Goal: Transaction & Acquisition: Book appointment/travel/reservation

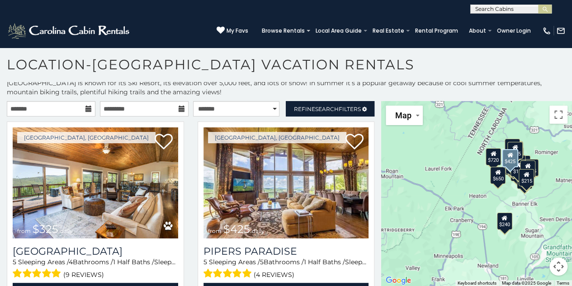
scroll to position [45, 0]
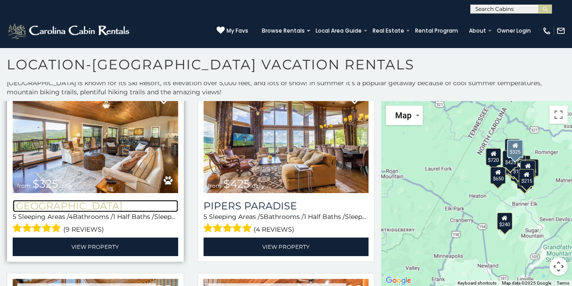
click at [95, 201] on h3 "Beech Mountain Vista" at bounding box center [96, 206] width 166 height 12
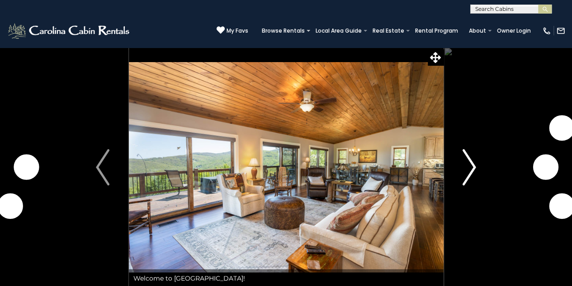
click at [468, 168] on img "Next" at bounding box center [470, 167] width 14 height 36
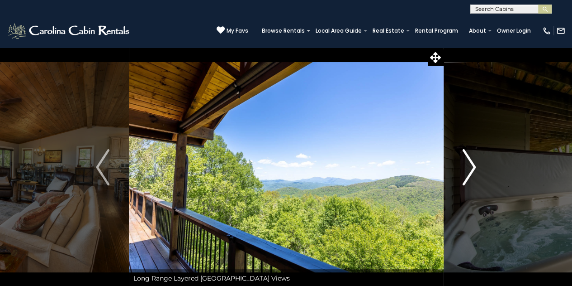
click at [468, 168] on img "Next" at bounding box center [470, 167] width 14 height 36
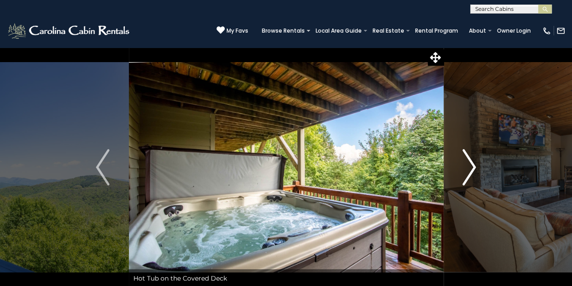
click at [468, 168] on img "Next" at bounding box center [470, 167] width 14 height 36
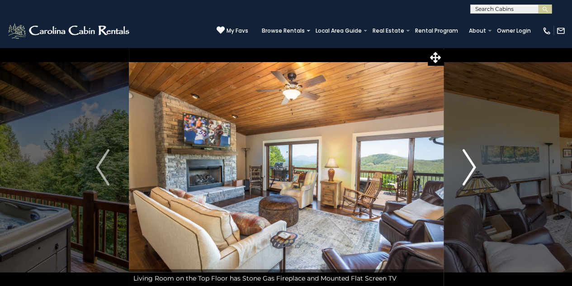
click at [468, 168] on img "Next" at bounding box center [470, 167] width 14 height 36
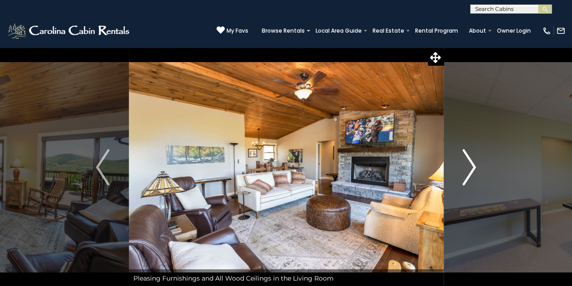
click at [468, 168] on img "Next" at bounding box center [470, 167] width 14 height 36
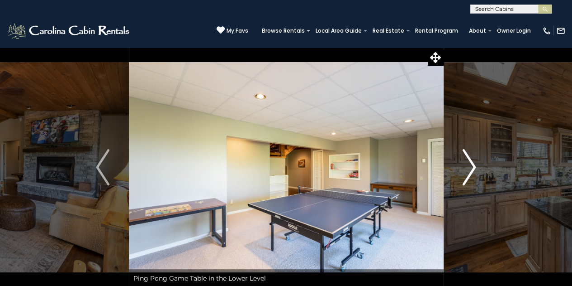
click at [468, 168] on img "Next" at bounding box center [470, 167] width 14 height 36
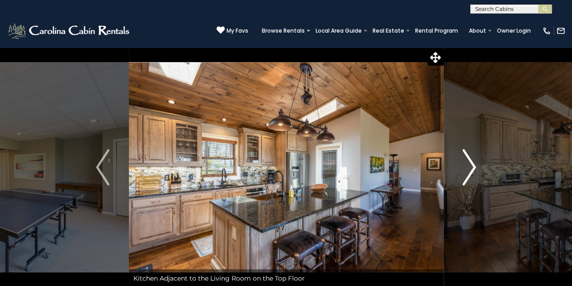
click at [468, 168] on img "Next" at bounding box center [470, 167] width 14 height 36
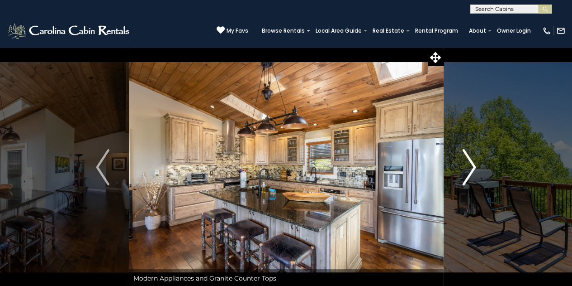
click at [468, 168] on img "Next" at bounding box center [470, 167] width 14 height 36
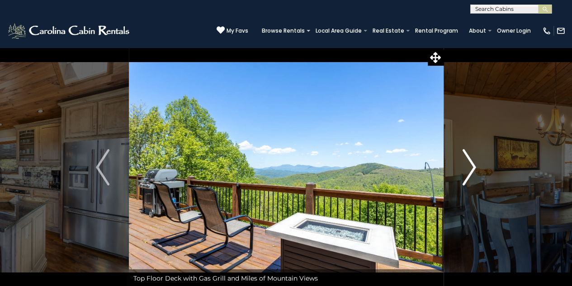
click at [468, 168] on img "Next" at bounding box center [470, 167] width 14 height 36
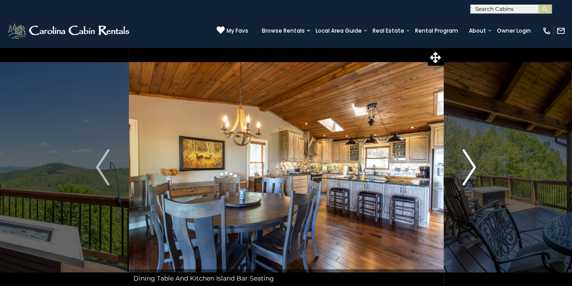
click at [468, 168] on img "Next" at bounding box center [470, 167] width 14 height 36
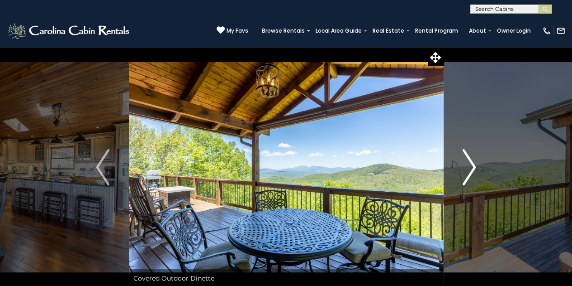
click at [468, 168] on img "Next" at bounding box center [470, 167] width 14 height 36
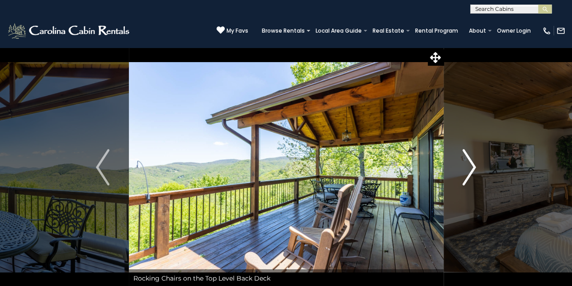
click at [468, 168] on img "Next" at bounding box center [470, 167] width 14 height 36
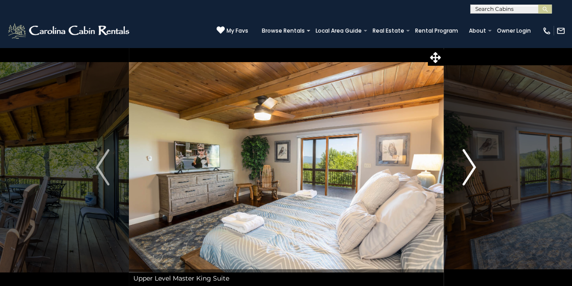
click at [468, 168] on img "Next" at bounding box center [470, 167] width 14 height 36
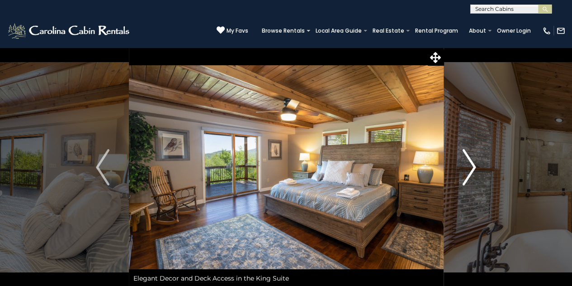
click at [468, 168] on img "Next" at bounding box center [470, 167] width 14 height 36
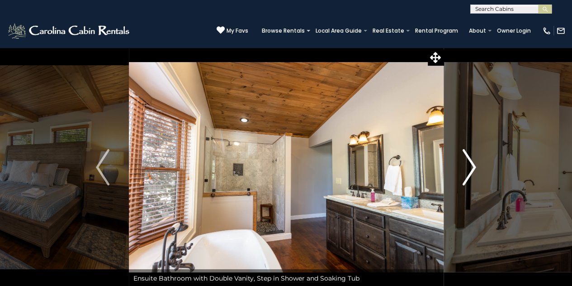
click at [468, 168] on img "Next" at bounding box center [470, 167] width 14 height 36
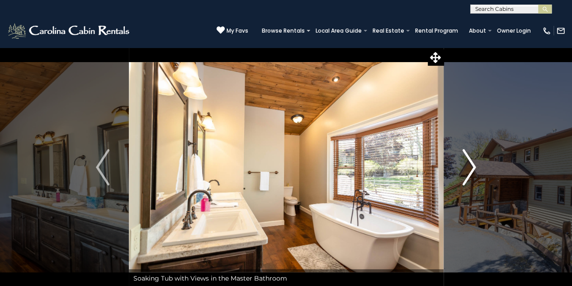
click at [468, 168] on img "Next" at bounding box center [470, 167] width 14 height 36
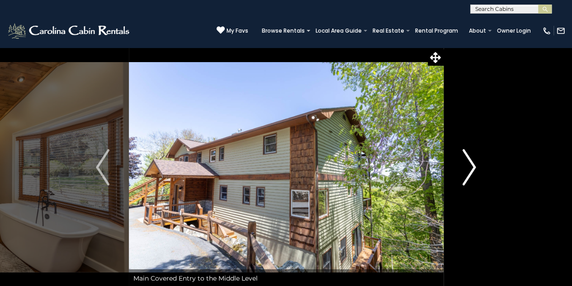
click at [468, 168] on img "Next" at bounding box center [470, 167] width 14 height 36
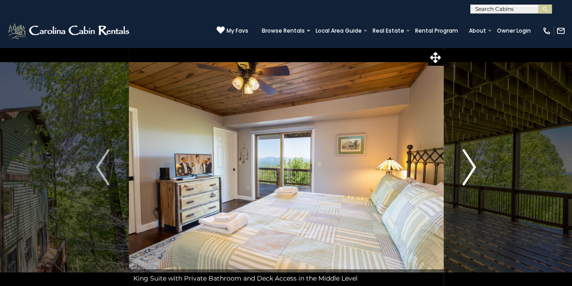
click at [468, 168] on img "Next" at bounding box center [470, 167] width 14 height 36
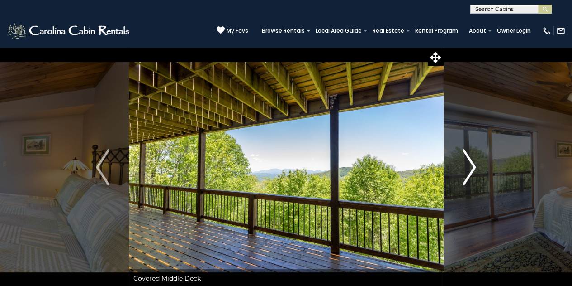
click at [468, 168] on img "Next" at bounding box center [470, 167] width 14 height 36
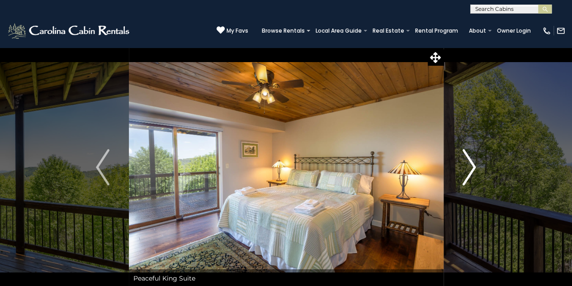
click at [468, 168] on img "Next" at bounding box center [470, 167] width 14 height 36
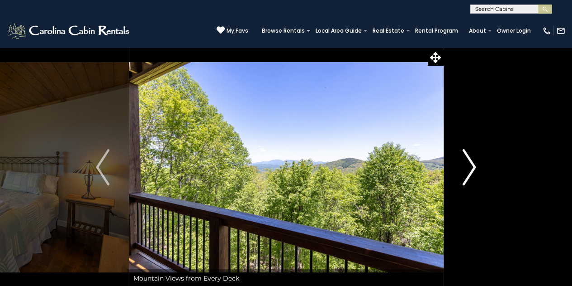
click at [468, 168] on img "Next" at bounding box center [470, 167] width 14 height 36
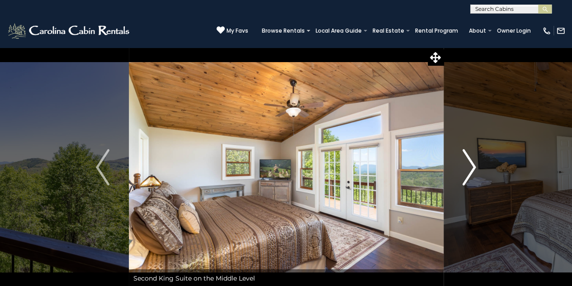
click at [468, 168] on img "Next" at bounding box center [470, 167] width 14 height 36
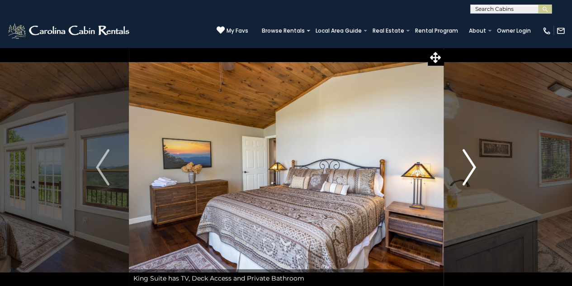
click at [468, 168] on img "Next" at bounding box center [470, 167] width 14 height 36
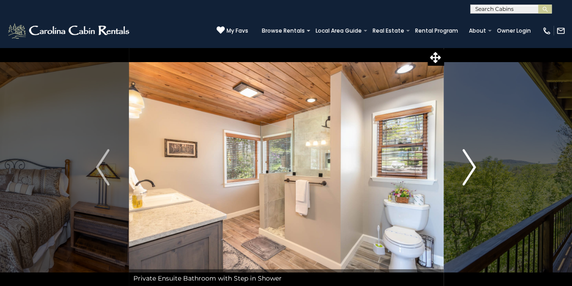
click at [468, 168] on img "Next" at bounding box center [470, 167] width 14 height 36
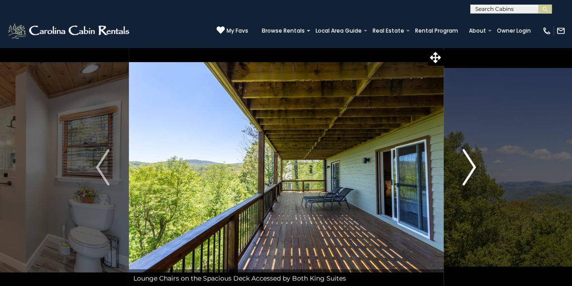
click at [468, 168] on img "Next" at bounding box center [470, 167] width 14 height 36
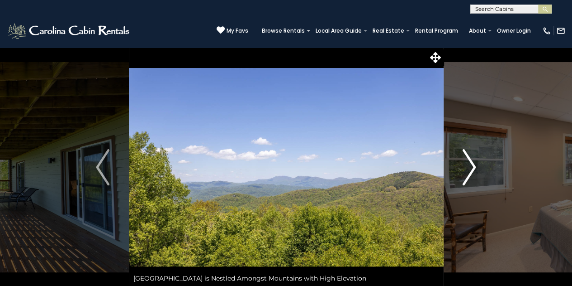
click at [468, 168] on img "Next" at bounding box center [470, 167] width 14 height 36
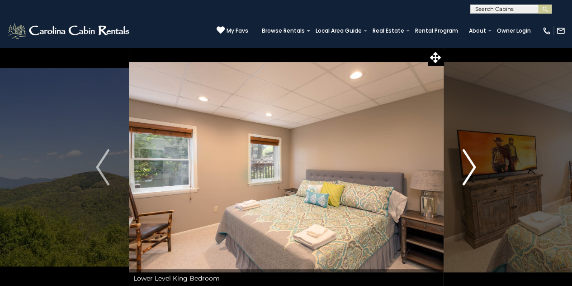
click at [468, 168] on img "Next" at bounding box center [470, 167] width 14 height 36
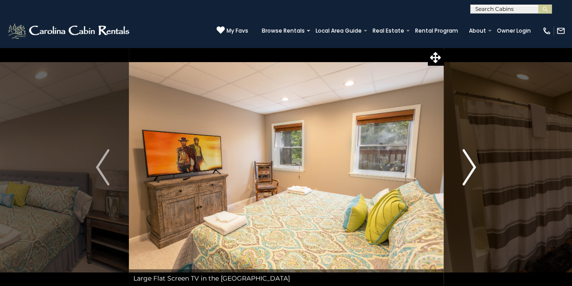
click at [468, 168] on img "Next" at bounding box center [470, 167] width 14 height 36
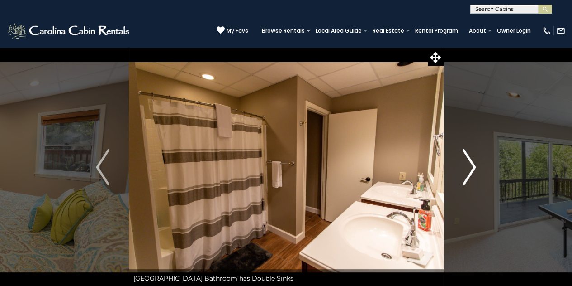
click at [468, 168] on img "Next" at bounding box center [470, 167] width 14 height 36
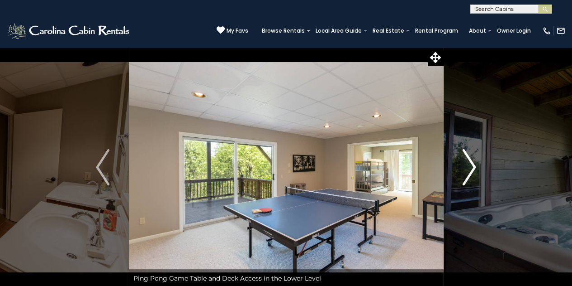
click at [468, 168] on img "Next" at bounding box center [470, 167] width 14 height 36
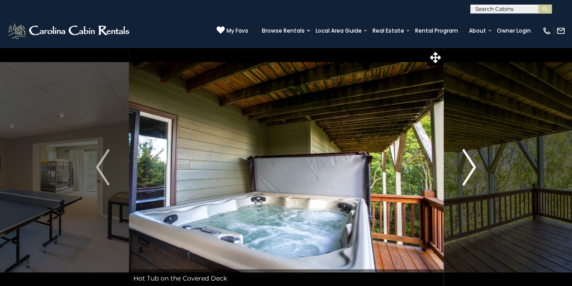
click at [468, 168] on img "Next" at bounding box center [470, 167] width 14 height 36
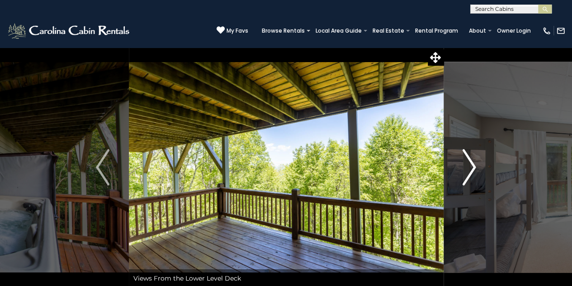
click at [468, 168] on img "Next" at bounding box center [470, 167] width 14 height 36
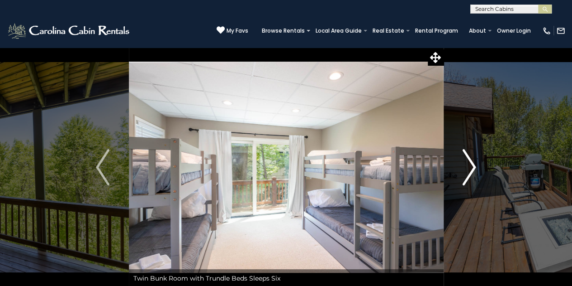
click at [467, 170] on img "Next" at bounding box center [470, 167] width 14 height 36
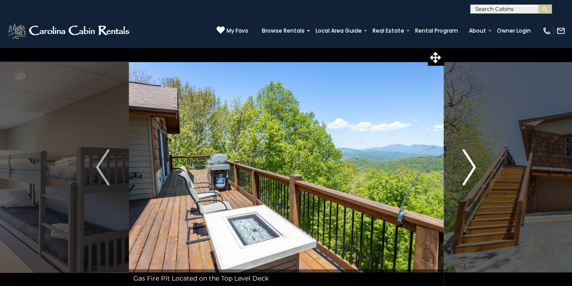
click at [467, 170] on img "Next" at bounding box center [470, 167] width 14 height 36
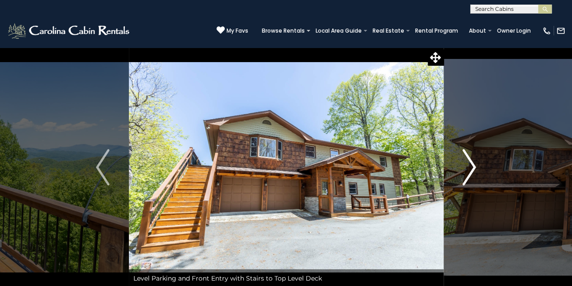
click at [467, 170] on img "Next" at bounding box center [470, 167] width 14 height 36
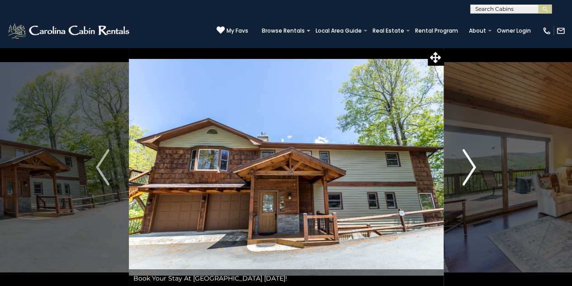
click at [467, 170] on img "Next" at bounding box center [470, 167] width 14 height 36
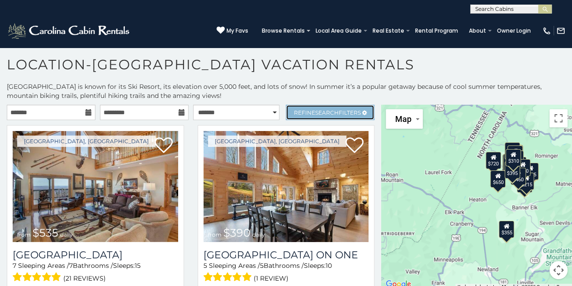
click at [362, 114] on icon at bounding box center [364, 112] width 5 height 5
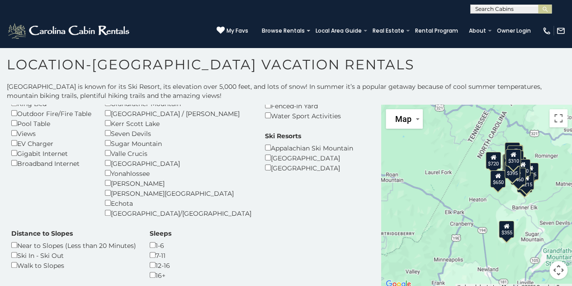
scroll to position [136, 0]
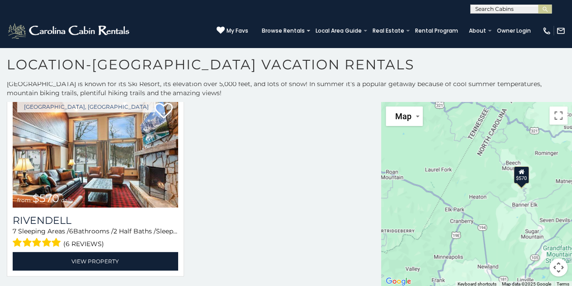
scroll to position [4, 0]
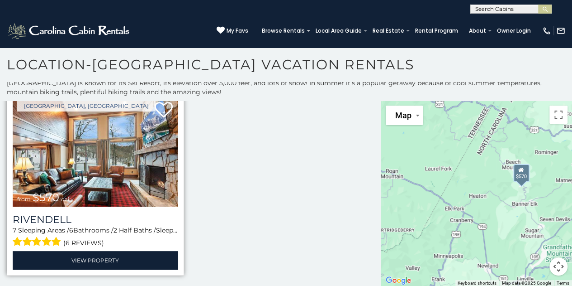
click at [104, 177] on img at bounding box center [96, 150] width 166 height 111
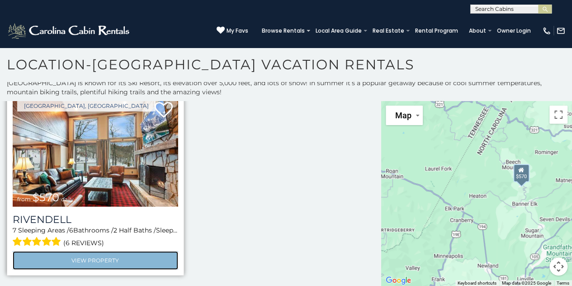
click at [108, 261] on link "View Property" at bounding box center [96, 260] width 166 height 19
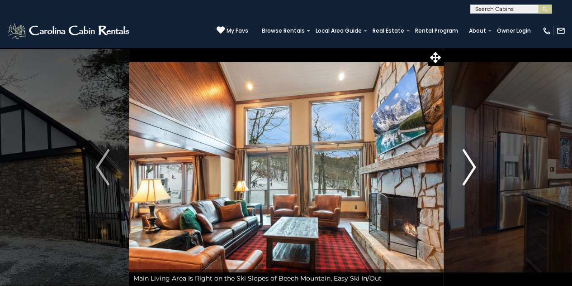
click at [469, 160] on img "Next" at bounding box center [470, 167] width 14 height 36
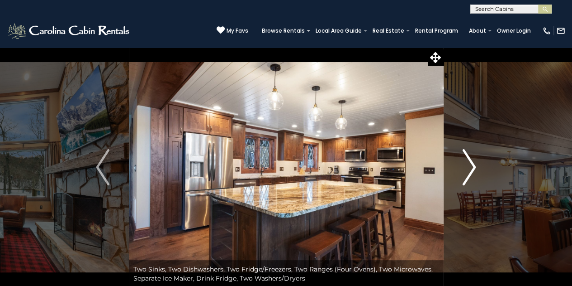
click at [469, 160] on img "Next" at bounding box center [470, 167] width 14 height 36
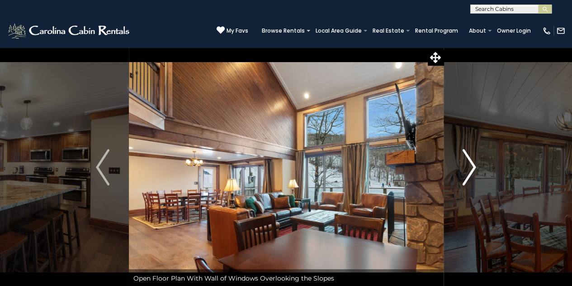
click at [469, 160] on img "Next" at bounding box center [470, 167] width 14 height 36
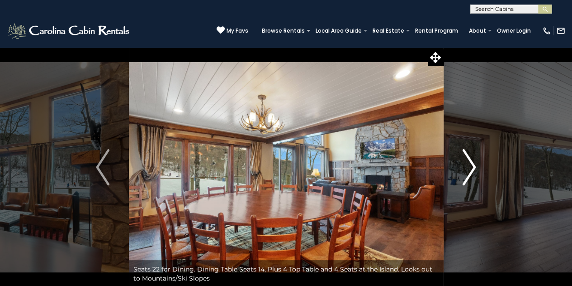
click at [469, 160] on img "Next" at bounding box center [470, 167] width 14 height 36
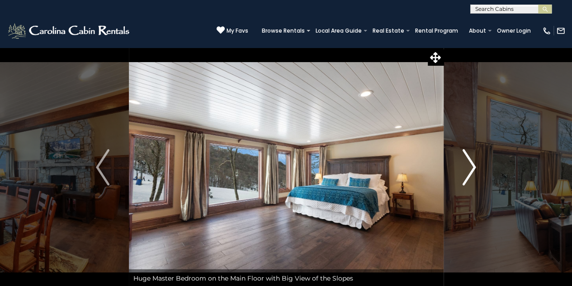
click at [469, 160] on img "Next" at bounding box center [470, 167] width 14 height 36
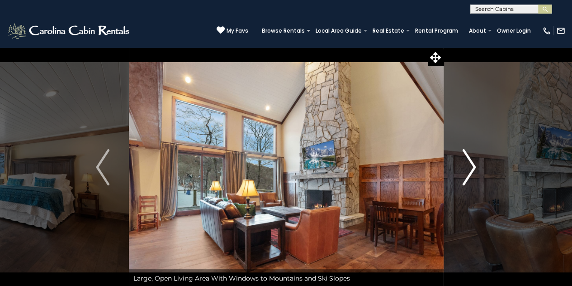
click at [469, 160] on img "Next" at bounding box center [470, 167] width 14 height 36
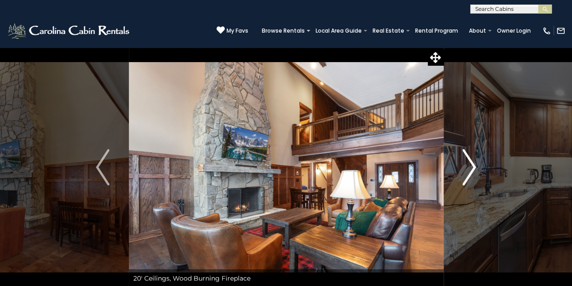
click at [469, 160] on img "Next" at bounding box center [470, 167] width 14 height 36
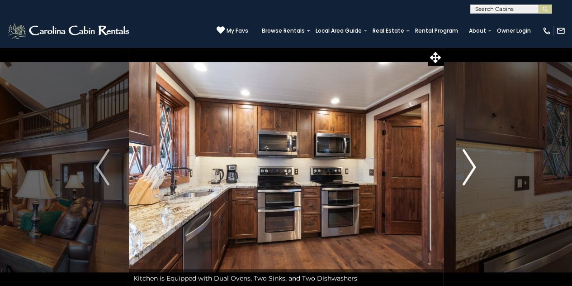
click at [469, 160] on img "Next" at bounding box center [470, 167] width 14 height 36
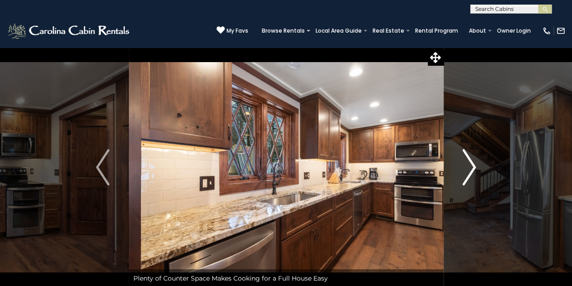
click at [469, 160] on img "Next" at bounding box center [470, 167] width 14 height 36
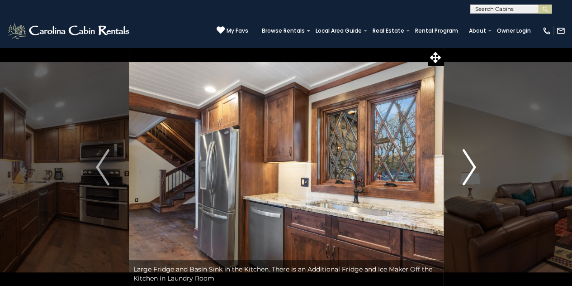
click at [469, 160] on img "Next" at bounding box center [470, 167] width 14 height 36
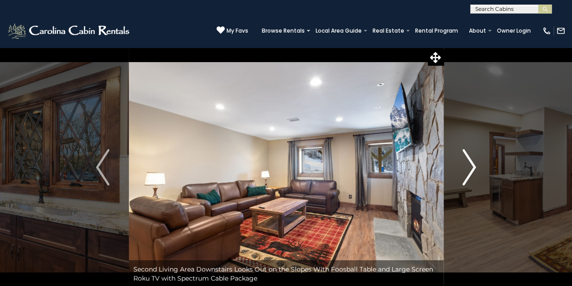
click at [469, 160] on img "Next" at bounding box center [470, 167] width 14 height 36
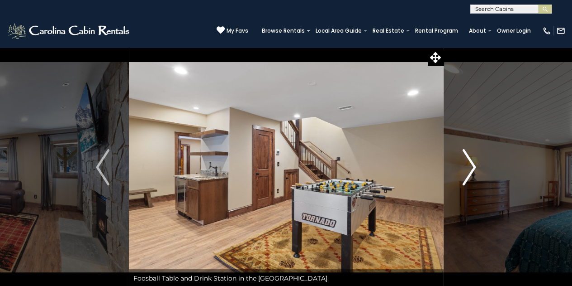
click at [469, 160] on img "Next" at bounding box center [470, 167] width 14 height 36
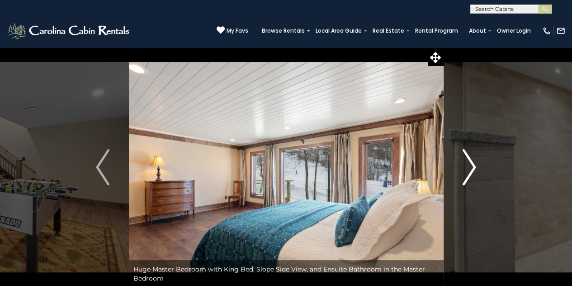
click at [469, 160] on img "Next" at bounding box center [470, 167] width 14 height 36
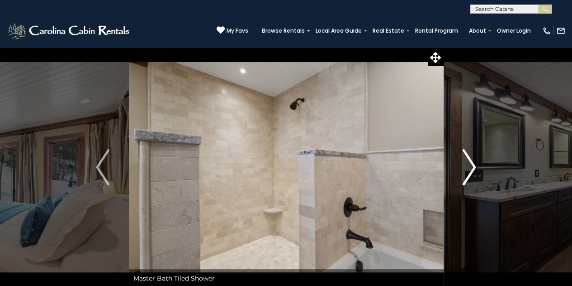
click at [469, 160] on img "Next" at bounding box center [470, 167] width 14 height 36
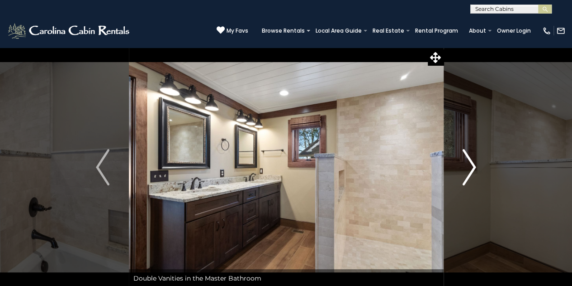
click at [469, 160] on img "Next" at bounding box center [470, 167] width 14 height 36
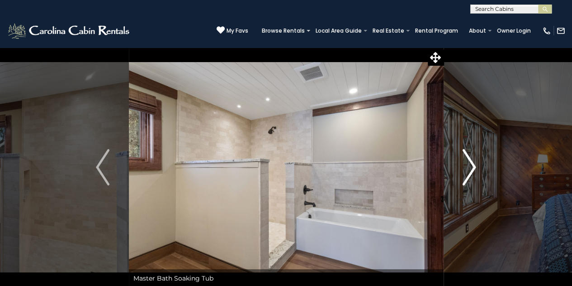
click at [469, 160] on img "Next" at bounding box center [470, 167] width 14 height 36
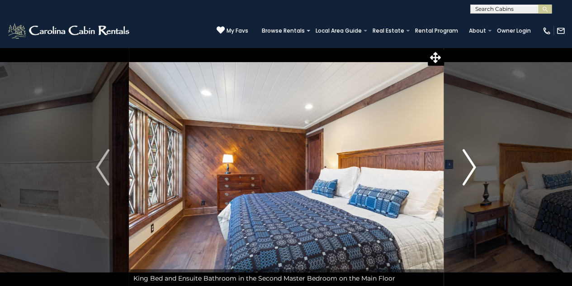
click at [469, 160] on img "Next" at bounding box center [470, 167] width 14 height 36
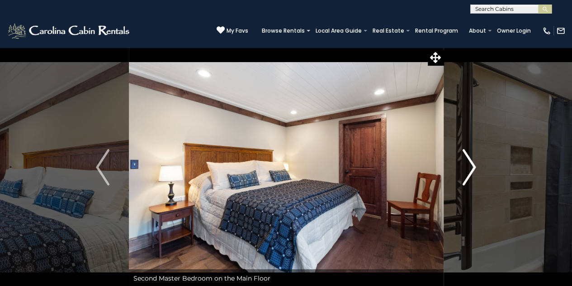
click at [469, 160] on img "Next" at bounding box center [470, 167] width 14 height 36
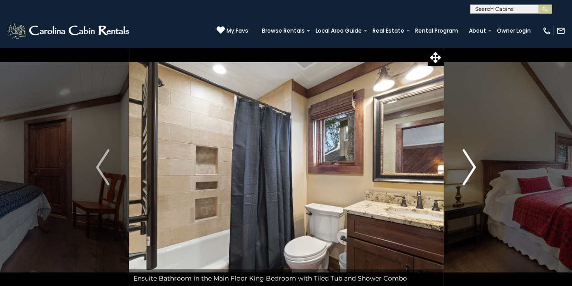
click at [469, 160] on img "Next" at bounding box center [470, 167] width 14 height 36
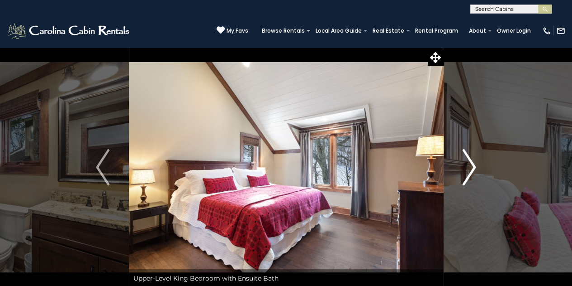
click at [469, 160] on img "Next" at bounding box center [470, 167] width 14 height 36
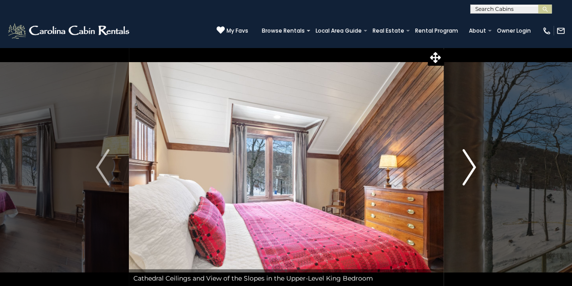
click at [469, 160] on img "Next" at bounding box center [470, 167] width 14 height 36
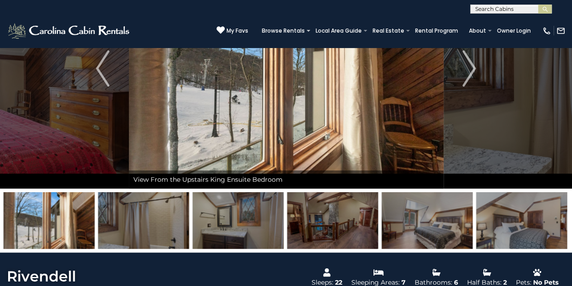
scroll to position [181, 0]
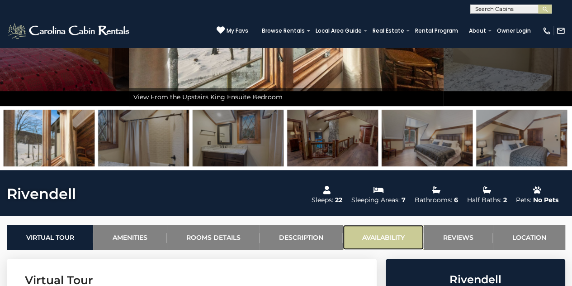
click at [377, 235] on link "Availability" at bounding box center [383, 236] width 81 height 25
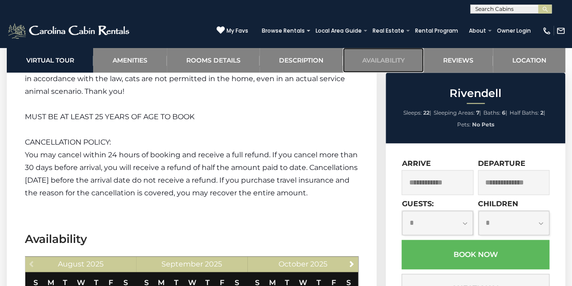
scroll to position [2226, 0]
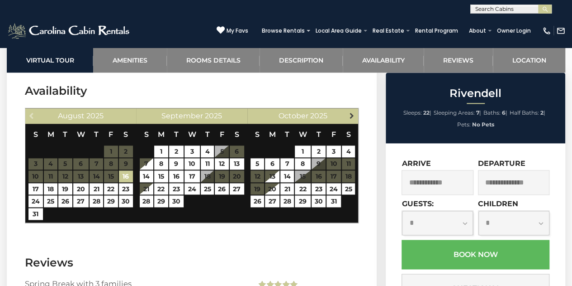
click at [350, 114] on span "Next" at bounding box center [351, 115] width 7 height 7
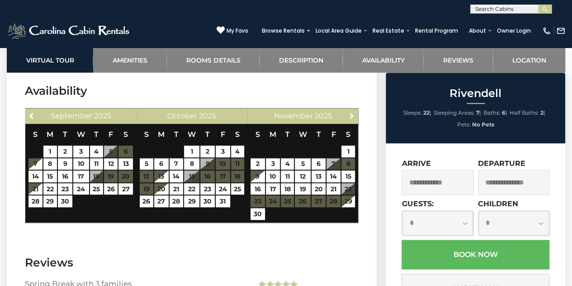
click at [350, 114] on span "Next" at bounding box center [351, 115] width 7 height 7
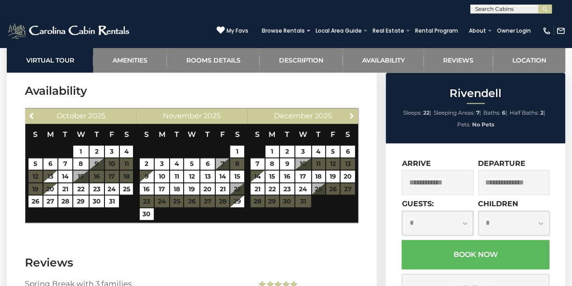
click at [350, 114] on span "Next" at bounding box center [351, 115] width 7 height 7
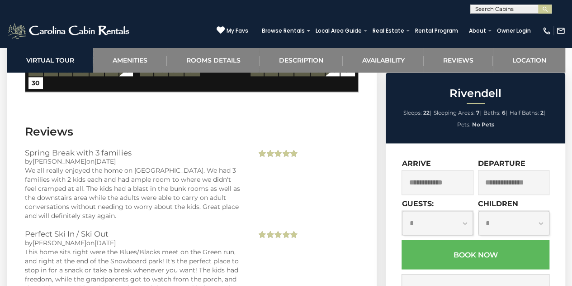
scroll to position [2407, 0]
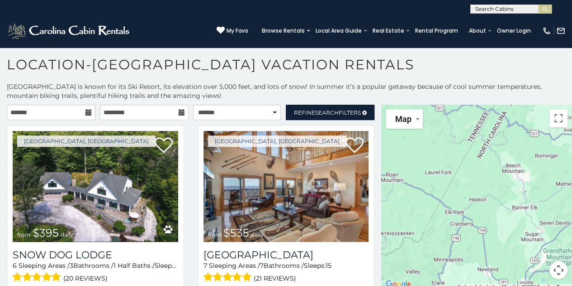
scroll to position [4, 0]
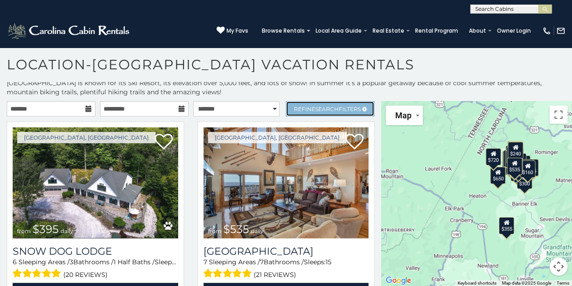
click at [347, 109] on span "Refine Search Filters" at bounding box center [327, 108] width 67 height 7
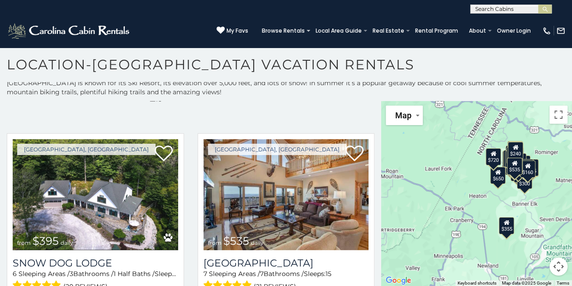
scroll to position [271, 0]
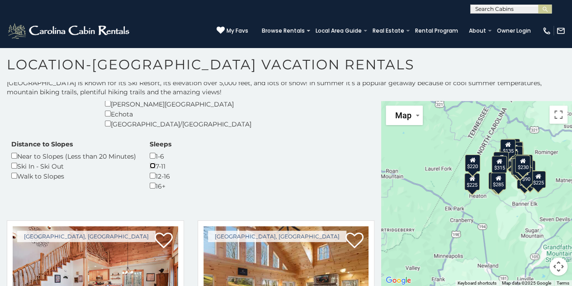
scroll to position [226, 0]
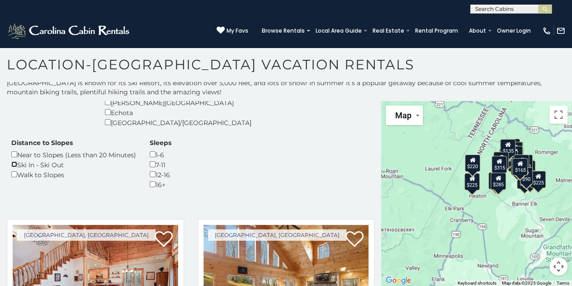
scroll to position [201, 0]
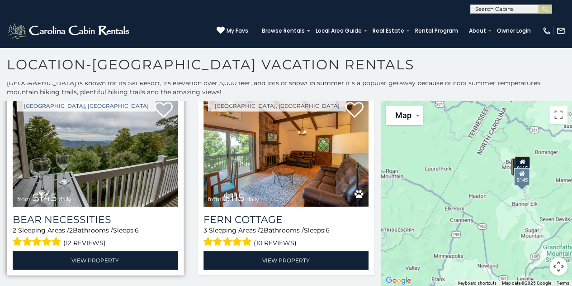
scroll to position [375, 0]
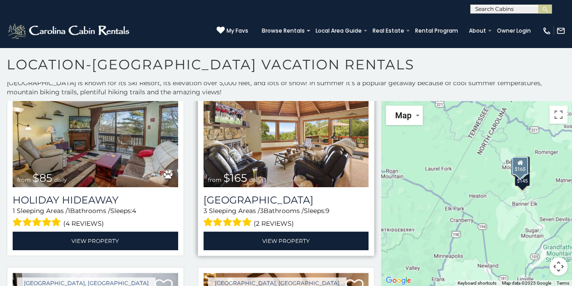
click at [300, 160] on img at bounding box center [287, 131] width 166 height 111
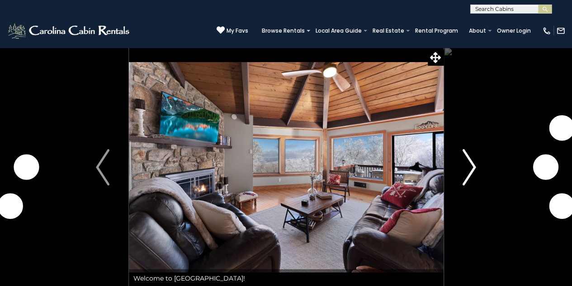
click at [468, 165] on img "Next" at bounding box center [470, 167] width 14 height 36
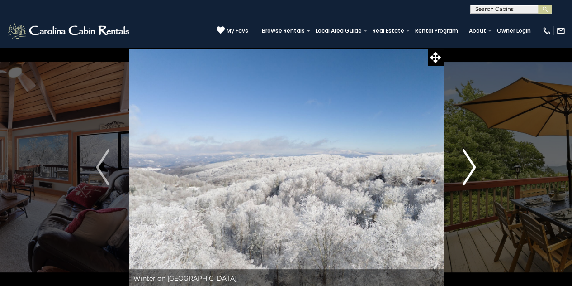
click at [468, 172] on img "Next" at bounding box center [470, 167] width 14 height 36
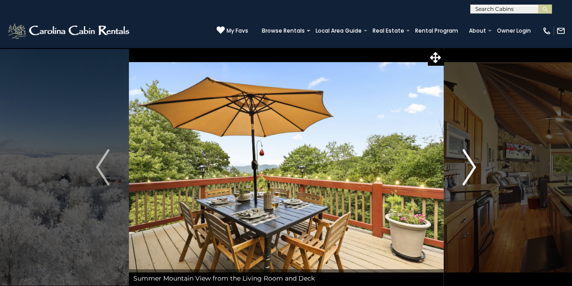
click at [468, 172] on img "Next" at bounding box center [470, 167] width 14 height 36
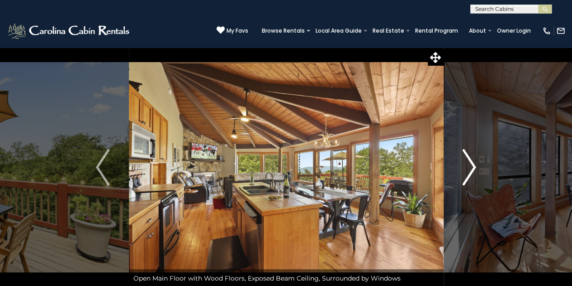
click at [468, 172] on img "Next" at bounding box center [470, 167] width 14 height 36
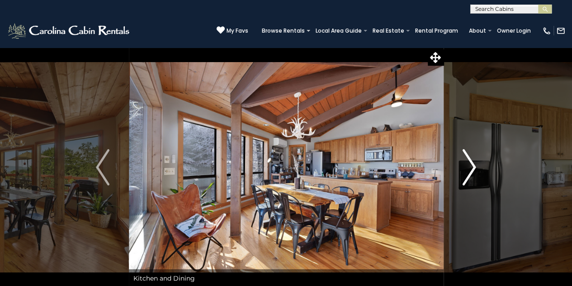
click at [468, 172] on img "Next" at bounding box center [470, 167] width 14 height 36
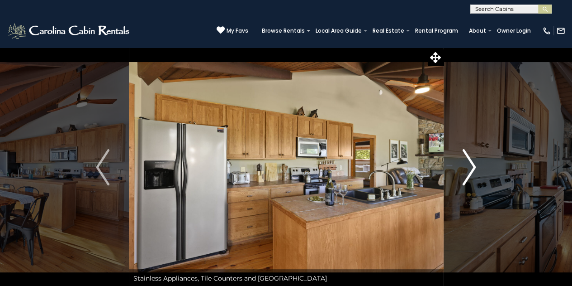
click at [468, 172] on img "Next" at bounding box center [470, 167] width 14 height 36
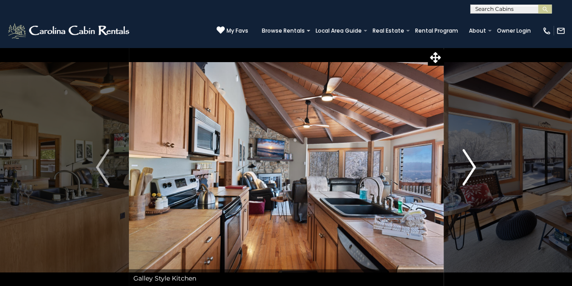
click at [468, 172] on img "Next" at bounding box center [470, 167] width 14 height 36
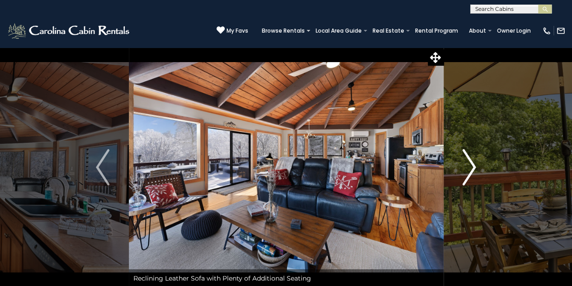
click at [468, 172] on img "Next" at bounding box center [470, 167] width 14 height 36
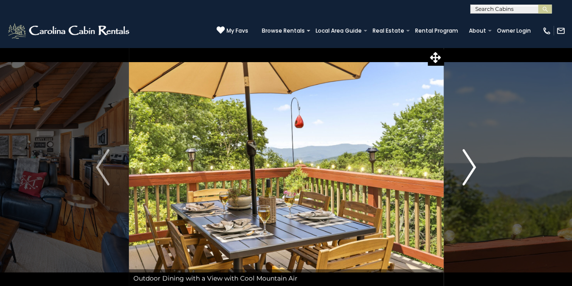
click at [468, 172] on img "Next" at bounding box center [470, 167] width 14 height 36
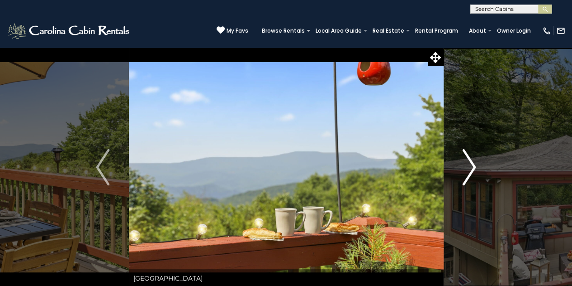
click at [468, 172] on img "Next" at bounding box center [470, 167] width 14 height 36
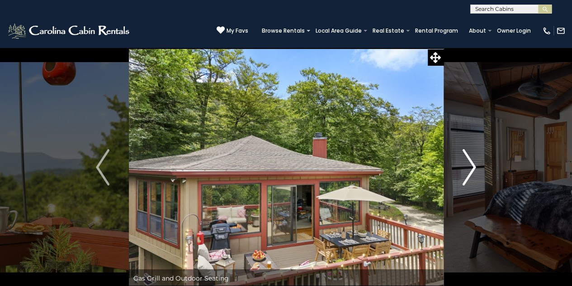
click at [468, 172] on img "Next" at bounding box center [470, 167] width 14 height 36
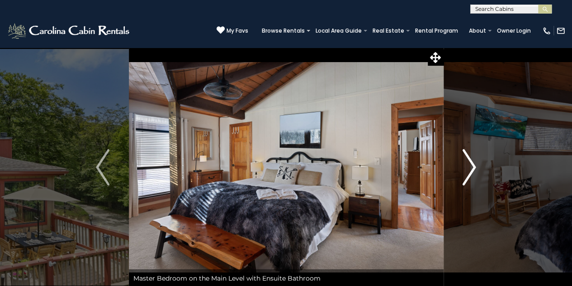
click at [468, 172] on img "Next" at bounding box center [470, 167] width 14 height 36
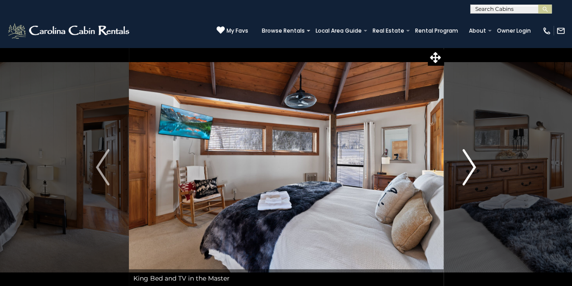
click at [468, 172] on img "Next" at bounding box center [470, 167] width 14 height 36
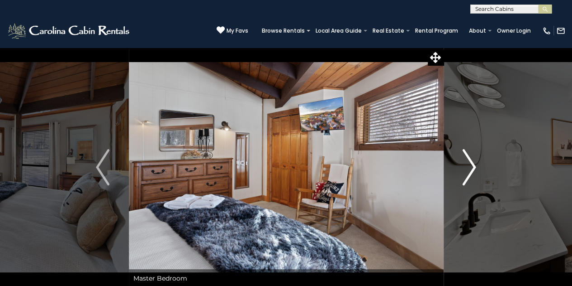
click at [468, 172] on img "Next" at bounding box center [470, 167] width 14 height 36
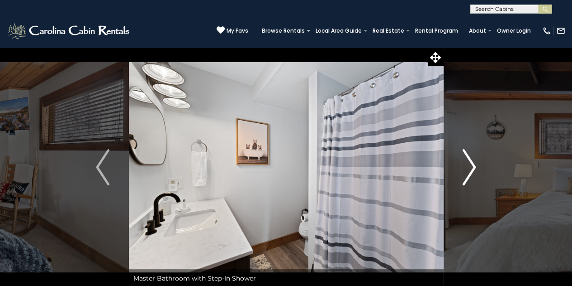
click at [468, 172] on img "Next" at bounding box center [470, 167] width 14 height 36
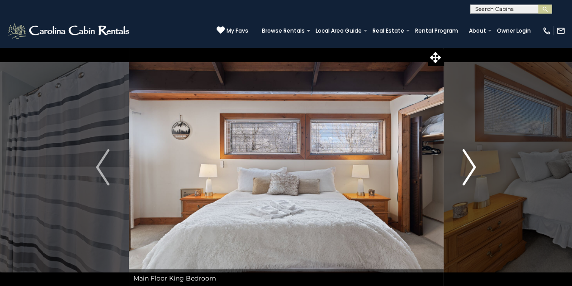
click at [468, 172] on img "Next" at bounding box center [470, 167] width 14 height 36
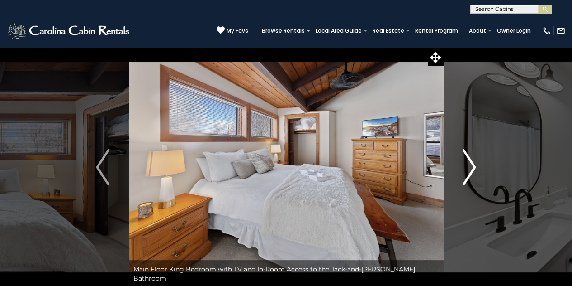
click at [468, 172] on img "Next" at bounding box center [470, 167] width 14 height 36
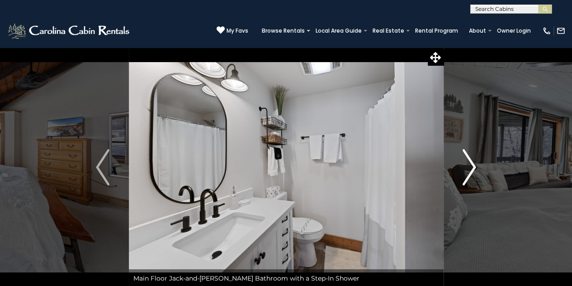
click at [468, 172] on img "Next" at bounding box center [470, 167] width 14 height 36
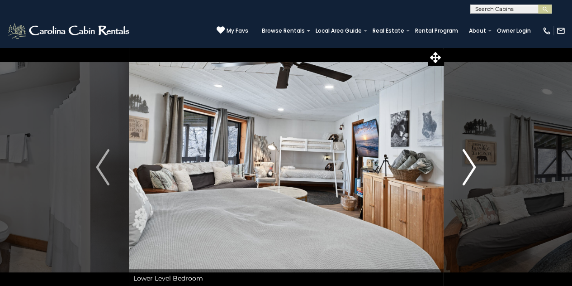
click at [468, 172] on img "Next" at bounding box center [470, 167] width 14 height 36
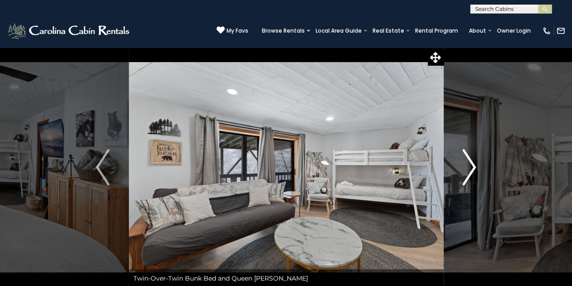
click at [468, 172] on img "Next" at bounding box center [470, 167] width 14 height 36
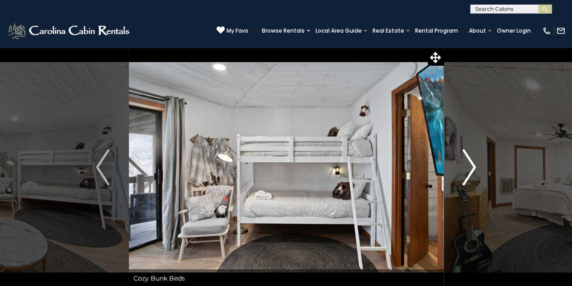
click at [468, 172] on img "Next" at bounding box center [470, 167] width 14 height 36
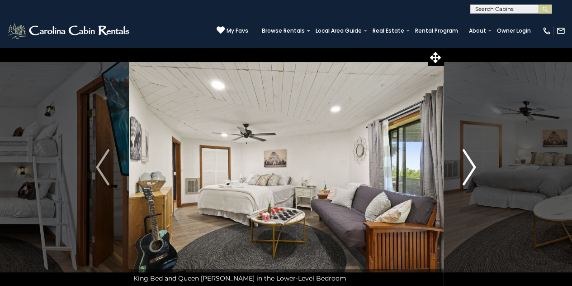
click at [468, 172] on img "Next" at bounding box center [470, 167] width 14 height 36
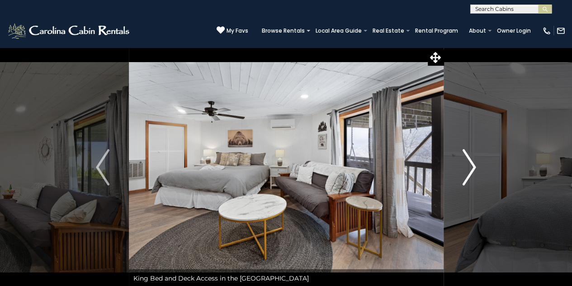
click at [468, 172] on img "Next" at bounding box center [470, 167] width 14 height 36
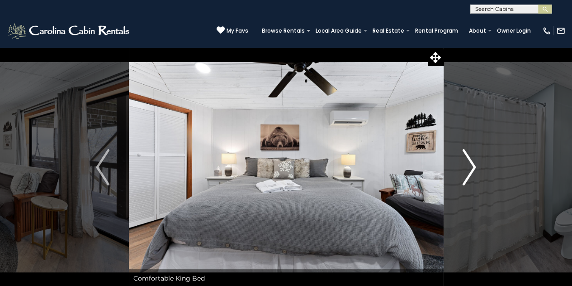
click at [468, 172] on img "Next" at bounding box center [470, 167] width 14 height 36
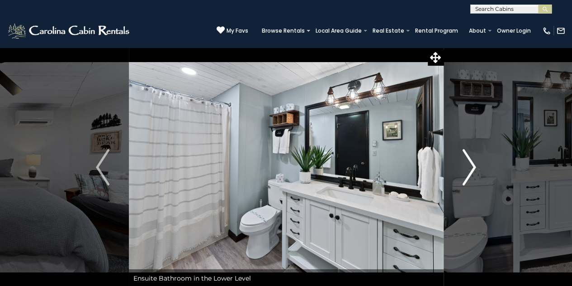
click at [468, 172] on img "Next" at bounding box center [470, 167] width 14 height 36
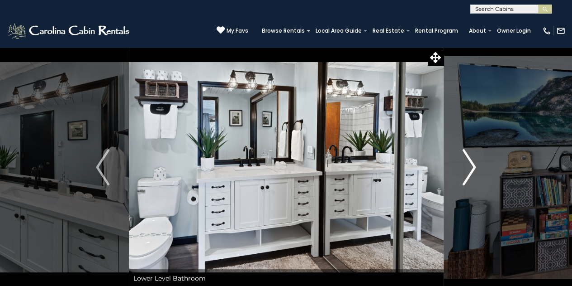
click at [468, 172] on img "Next" at bounding box center [470, 167] width 14 height 36
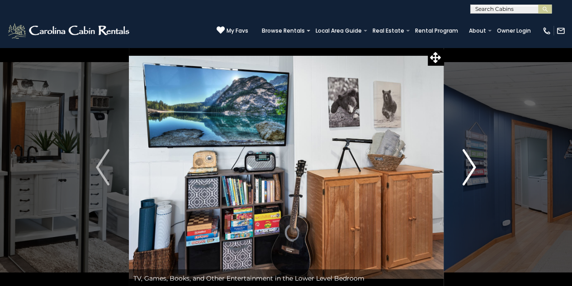
click at [468, 172] on img "Next" at bounding box center [470, 167] width 14 height 36
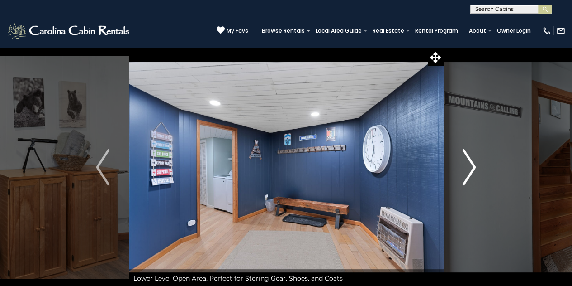
click at [468, 172] on img "Next" at bounding box center [470, 167] width 14 height 36
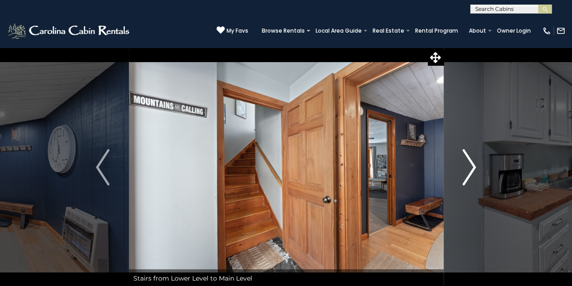
click at [468, 172] on img "Next" at bounding box center [470, 167] width 14 height 36
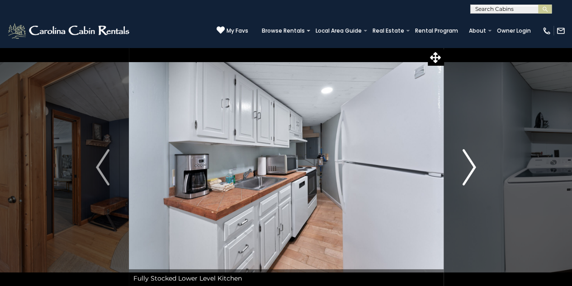
click at [468, 172] on img "Next" at bounding box center [470, 167] width 14 height 36
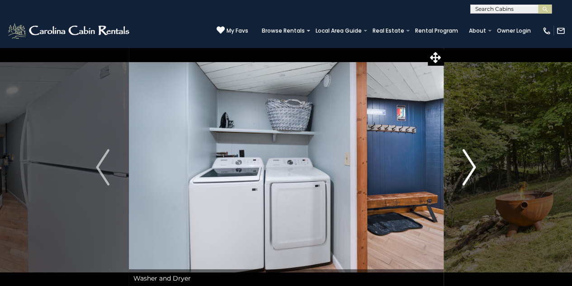
click at [468, 172] on img "Next" at bounding box center [470, 167] width 14 height 36
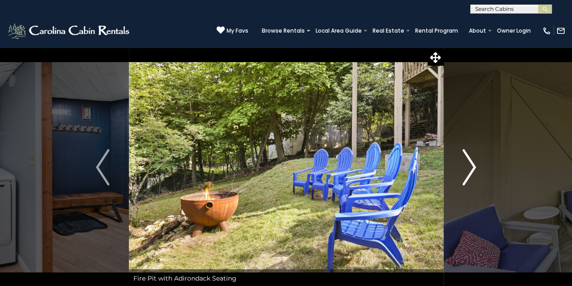
click at [468, 172] on img "Next" at bounding box center [470, 167] width 14 height 36
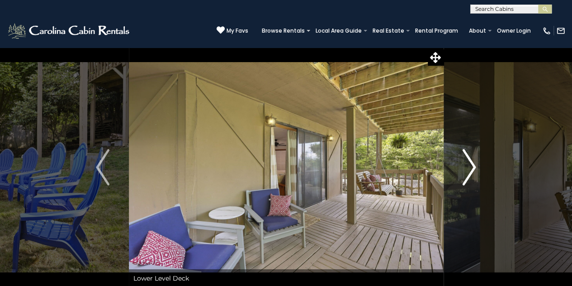
click at [468, 172] on img "Next" at bounding box center [470, 167] width 14 height 36
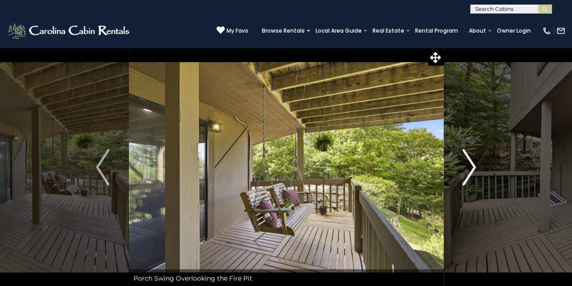
click at [468, 172] on img "Next" at bounding box center [470, 167] width 14 height 36
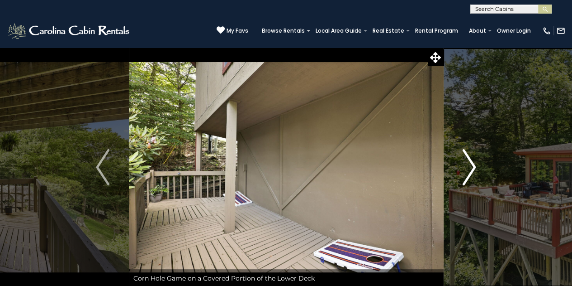
click at [468, 172] on img "Next" at bounding box center [470, 167] width 14 height 36
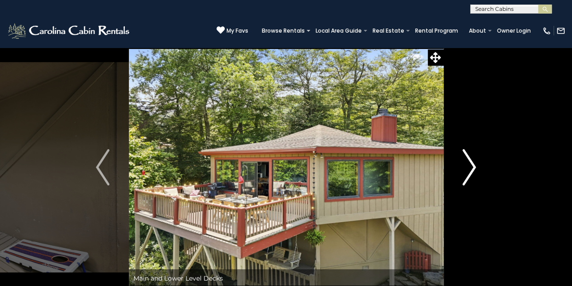
click at [468, 172] on img "Next" at bounding box center [470, 167] width 14 height 36
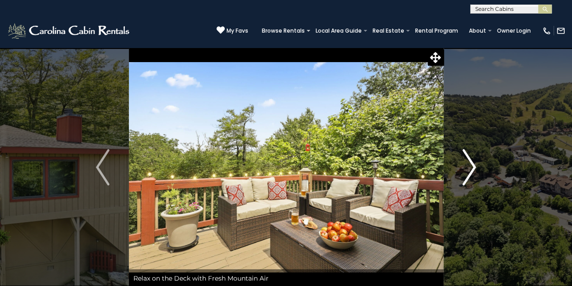
click at [468, 172] on img "Next" at bounding box center [470, 167] width 14 height 36
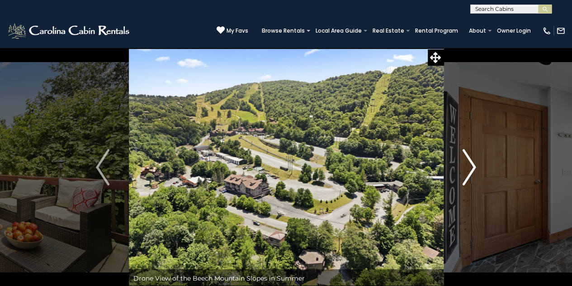
click at [468, 172] on img "Next" at bounding box center [470, 167] width 14 height 36
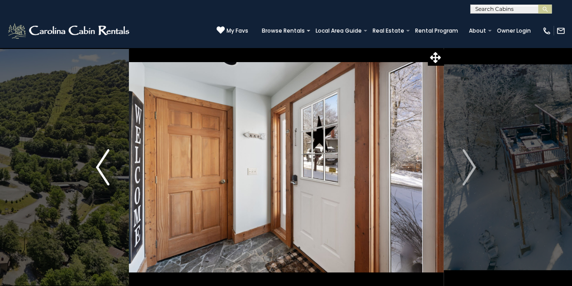
click at [95, 161] on button "Previous" at bounding box center [103, 167] width 52 height 240
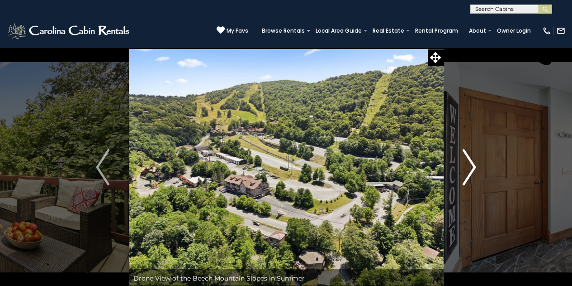
click at [469, 174] on img "Next" at bounding box center [470, 167] width 14 height 36
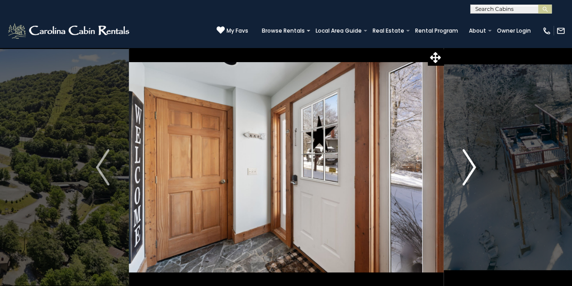
click at [469, 174] on img "Next" at bounding box center [470, 167] width 14 height 36
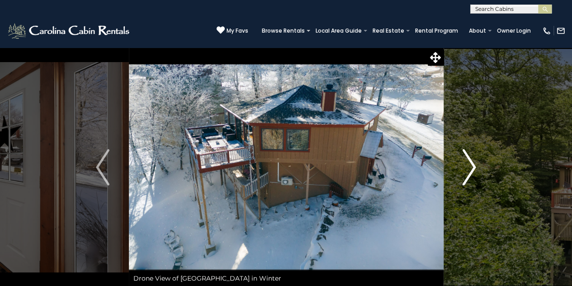
click at [469, 174] on img "Next" at bounding box center [470, 167] width 14 height 36
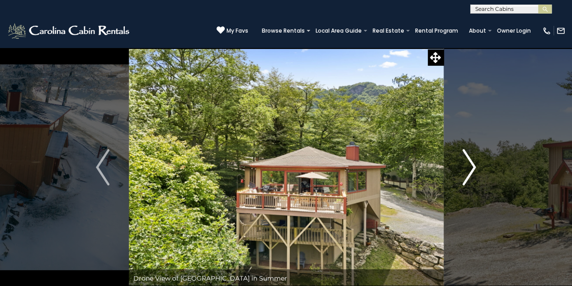
click at [469, 174] on img "Next" at bounding box center [470, 167] width 14 height 36
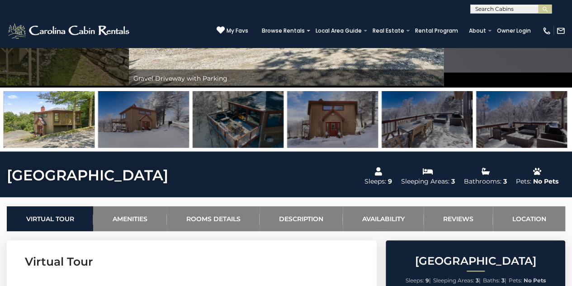
scroll to position [226, 0]
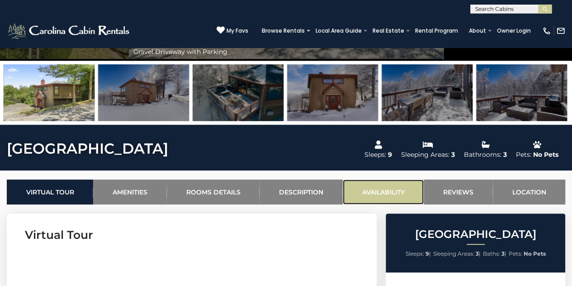
click at [396, 189] on link "Availability" at bounding box center [383, 191] width 81 height 25
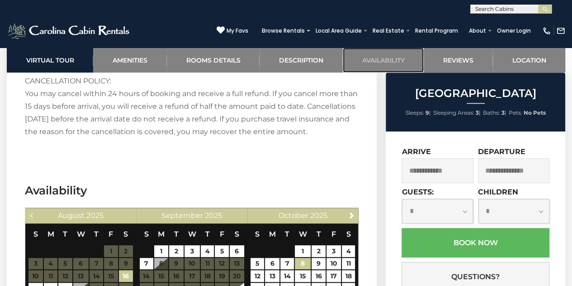
scroll to position [1995, 0]
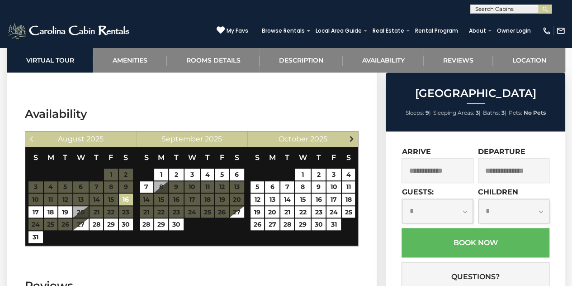
click at [351, 135] on span "Next" at bounding box center [351, 138] width 7 height 7
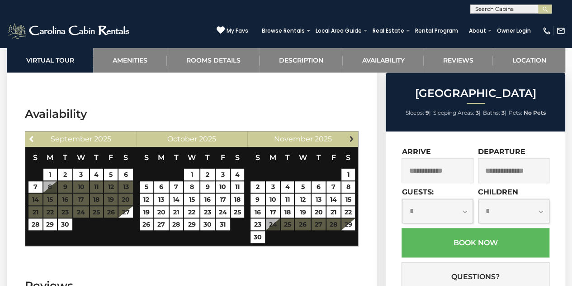
click at [354, 133] on link "Next" at bounding box center [351, 138] width 11 height 11
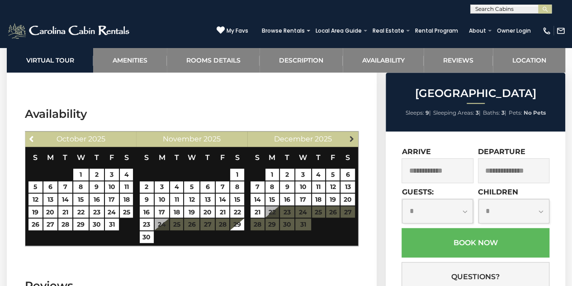
click at [351, 135] on span "Next" at bounding box center [351, 138] width 7 height 7
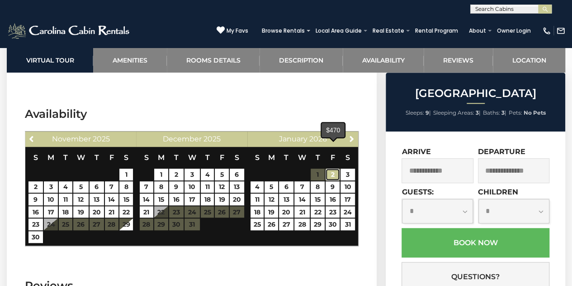
click at [337, 168] on link "2" at bounding box center [333, 174] width 14 height 12
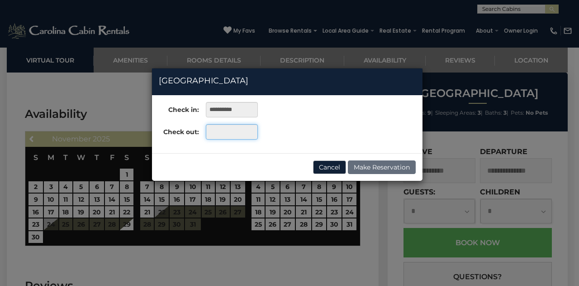
click at [214, 131] on input "text" at bounding box center [232, 131] width 52 height 15
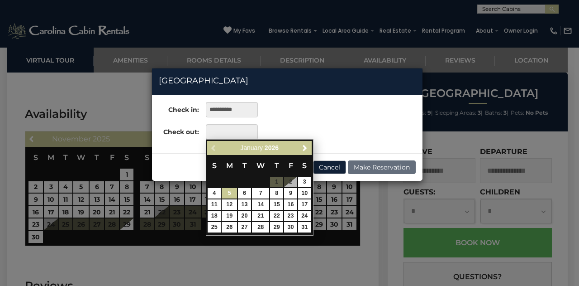
click at [233, 194] on link "5" at bounding box center [229, 193] width 15 height 10
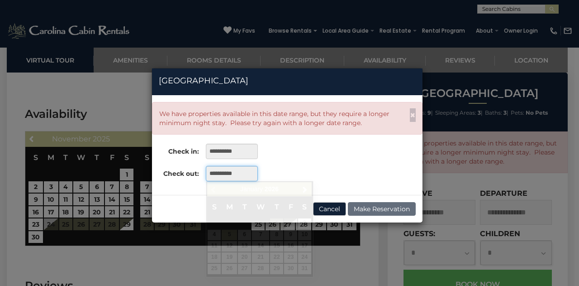
click at [230, 176] on input "**********" at bounding box center [232, 173] width 52 height 15
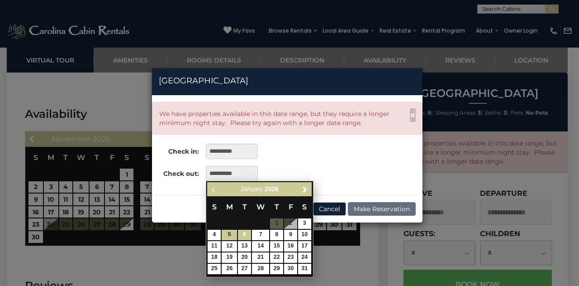
click at [241, 234] on link "6" at bounding box center [244, 234] width 13 height 10
type input "**********"
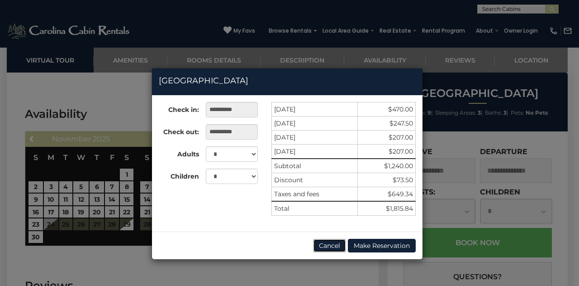
click at [333, 244] on button "Cancel" at bounding box center [329, 245] width 33 height 14
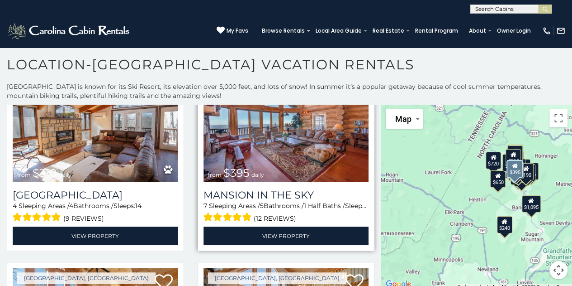
scroll to position [407, 0]
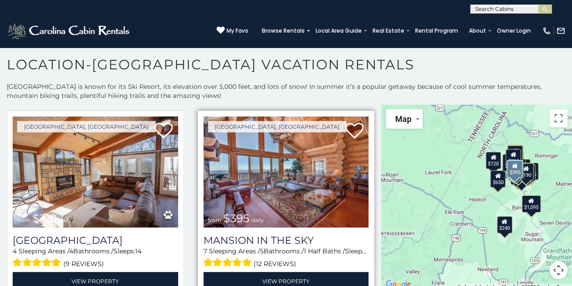
click at [294, 179] on img at bounding box center [287, 171] width 166 height 111
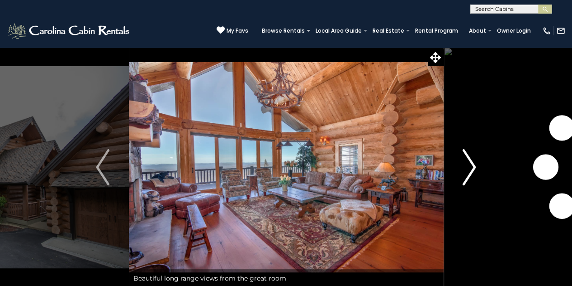
click at [474, 161] on img "Next" at bounding box center [470, 167] width 14 height 36
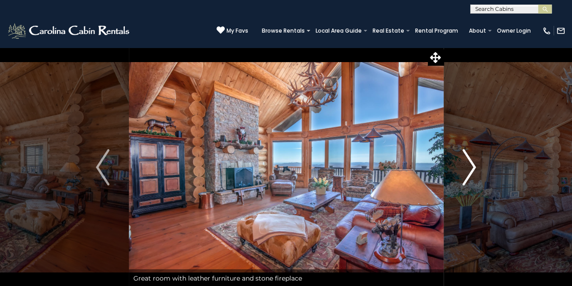
click at [469, 162] on img "Next" at bounding box center [470, 167] width 14 height 36
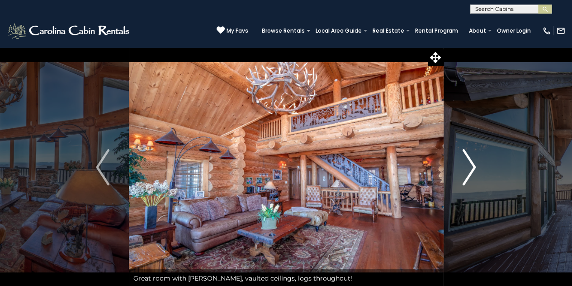
click at [469, 162] on img "Next" at bounding box center [470, 167] width 14 height 36
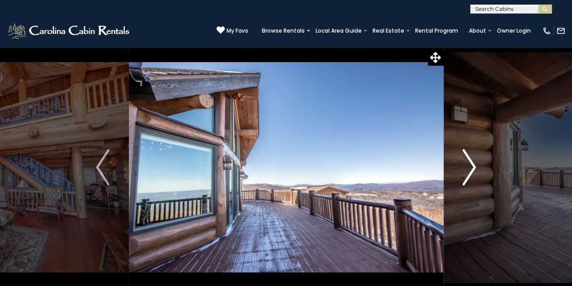
click at [469, 162] on img "Next" at bounding box center [470, 167] width 14 height 36
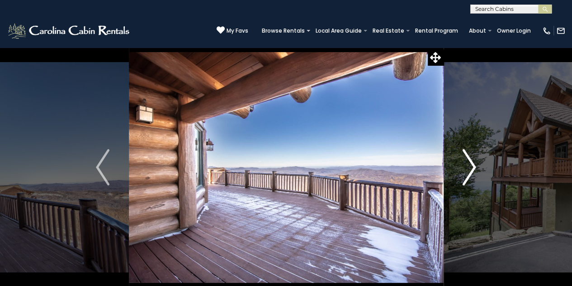
click at [469, 162] on img "Next" at bounding box center [470, 167] width 14 height 36
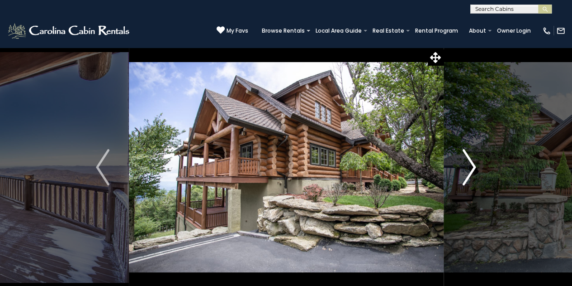
click at [469, 162] on img "Next" at bounding box center [470, 167] width 14 height 36
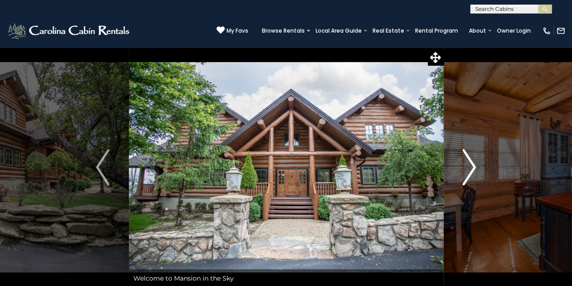
click at [469, 162] on img "Next" at bounding box center [470, 167] width 14 height 36
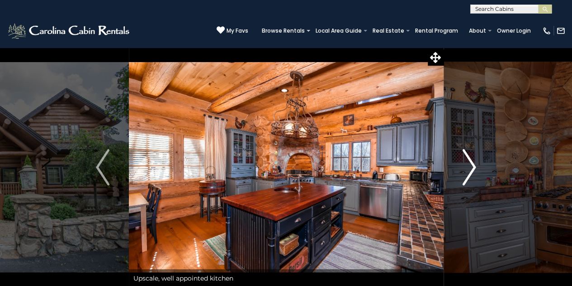
click at [469, 162] on img "Next" at bounding box center [470, 167] width 14 height 36
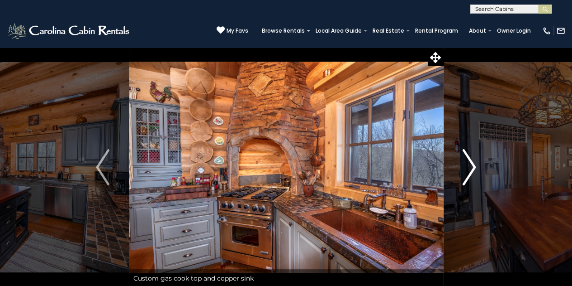
click at [469, 162] on img "Next" at bounding box center [470, 167] width 14 height 36
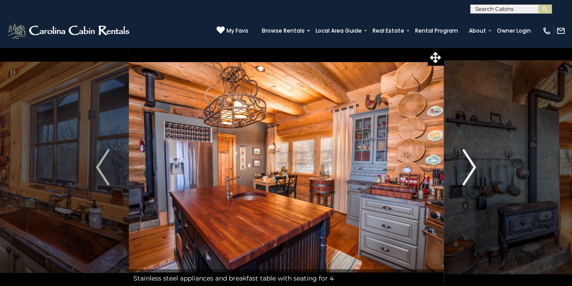
click at [469, 162] on img "Next" at bounding box center [470, 167] width 14 height 36
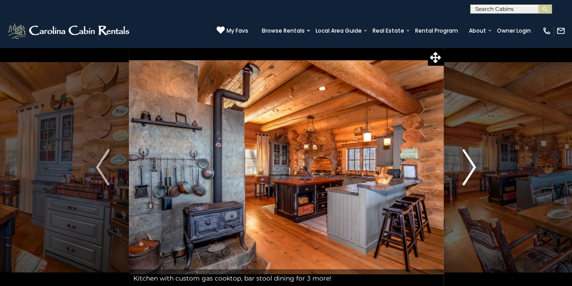
click at [469, 162] on img "Next" at bounding box center [470, 167] width 14 height 36
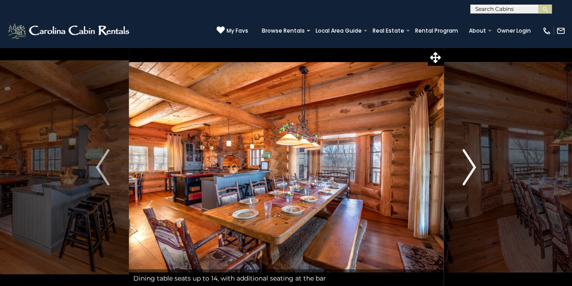
click at [469, 162] on img "Next" at bounding box center [470, 167] width 14 height 36
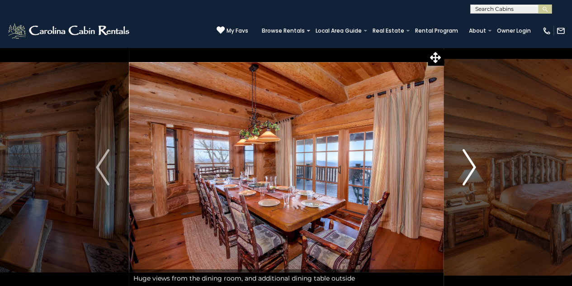
click at [469, 162] on img "Next" at bounding box center [470, 167] width 14 height 36
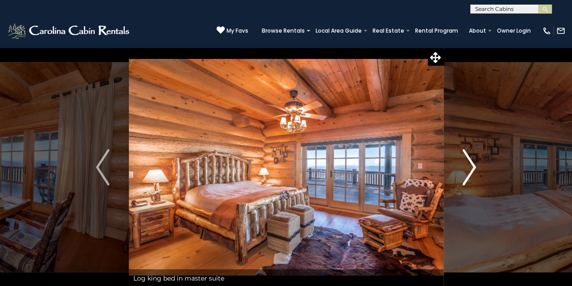
click at [469, 162] on img "Next" at bounding box center [470, 167] width 14 height 36
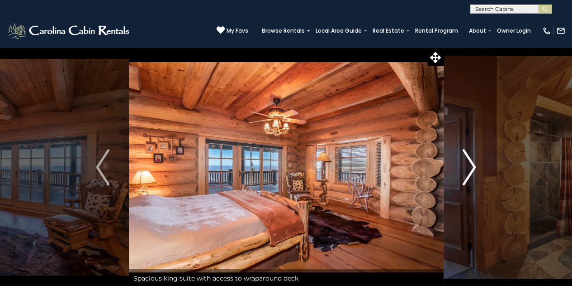
click at [469, 162] on img "Next" at bounding box center [470, 167] width 14 height 36
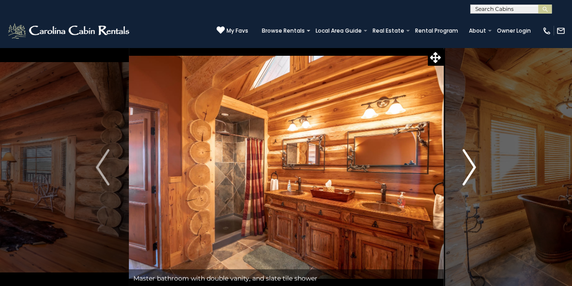
click at [469, 162] on img "Next" at bounding box center [470, 167] width 14 height 36
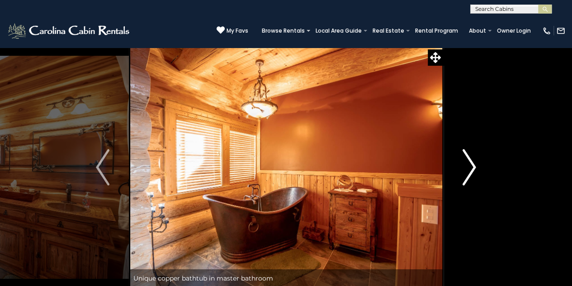
click at [469, 162] on img "Next" at bounding box center [470, 167] width 14 height 36
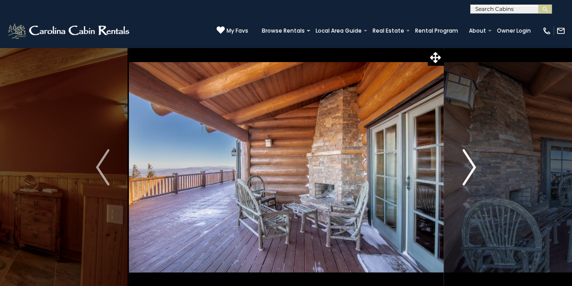
click at [469, 162] on img "Next" at bounding box center [470, 167] width 14 height 36
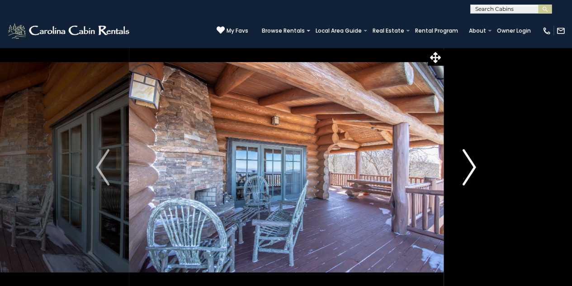
click at [469, 162] on img "Next" at bounding box center [470, 167] width 14 height 36
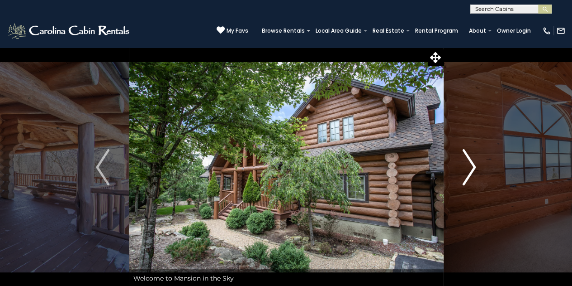
click at [469, 162] on img "Next" at bounding box center [470, 167] width 14 height 36
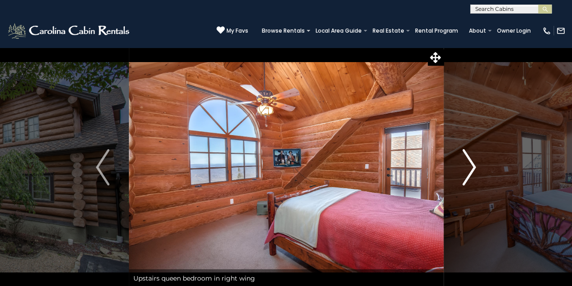
click at [469, 162] on img "Next" at bounding box center [470, 167] width 14 height 36
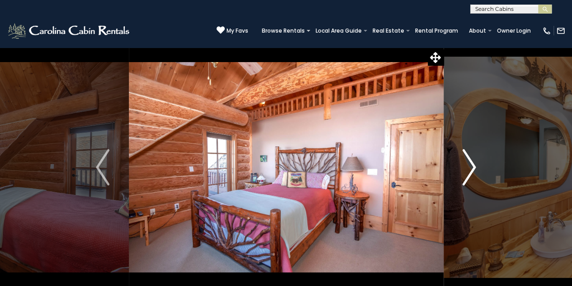
click at [469, 162] on img "Next" at bounding box center [470, 167] width 14 height 36
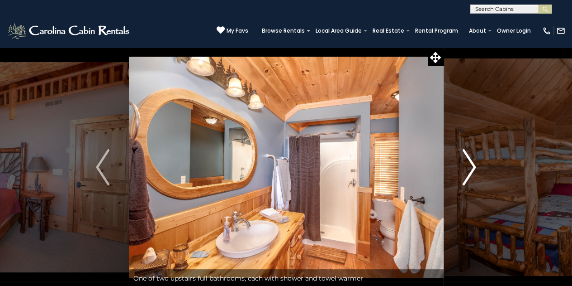
click at [469, 162] on img "Next" at bounding box center [470, 167] width 14 height 36
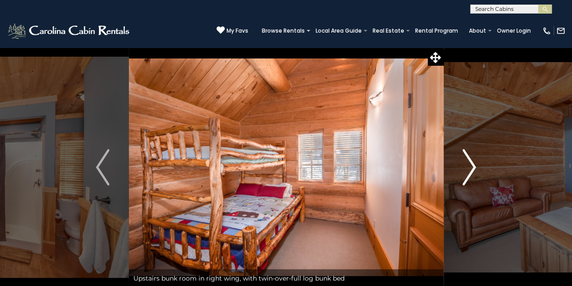
click at [469, 162] on img "Next" at bounding box center [470, 167] width 14 height 36
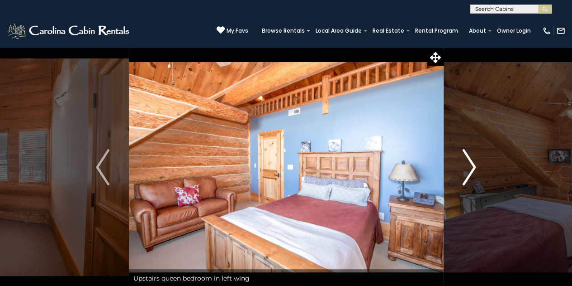
click at [469, 162] on img "Next" at bounding box center [470, 167] width 14 height 36
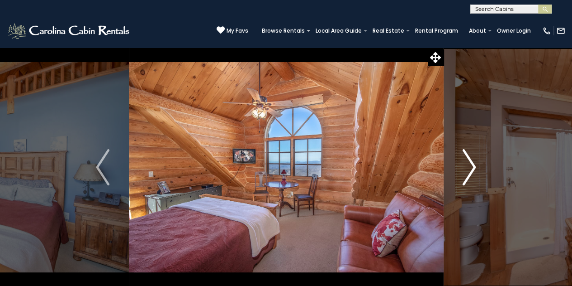
click at [469, 162] on img "Next" at bounding box center [470, 167] width 14 height 36
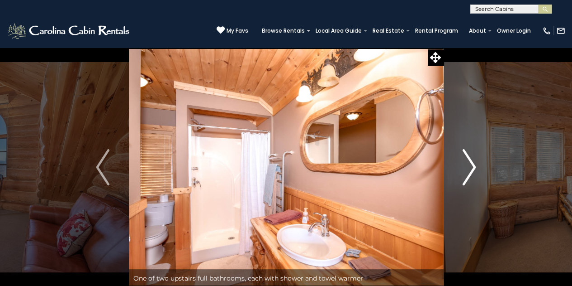
click at [469, 162] on img "Next" at bounding box center [470, 167] width 14 height 36
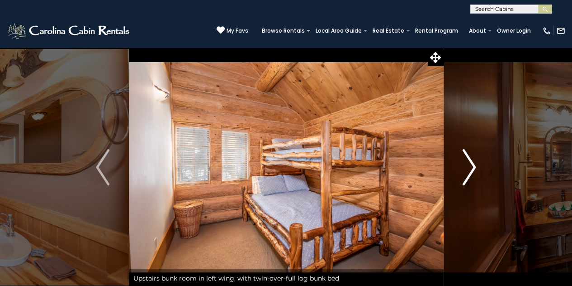
click at [469, 162] on img "Next" at bounding box center [470, 167] width 14 height 36
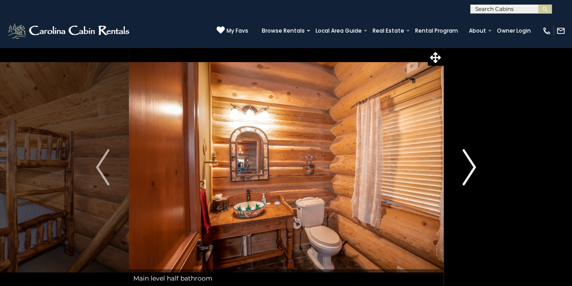
click at [471, 159] on img "Next" at bounding box center [470, 167] width 14 height 36
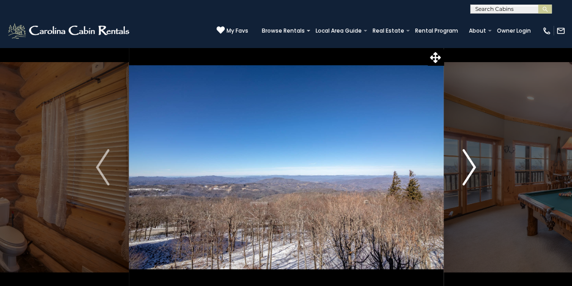
click at [471, 159] on img "Next" at bounding box center [470, 167] width 14 height 36
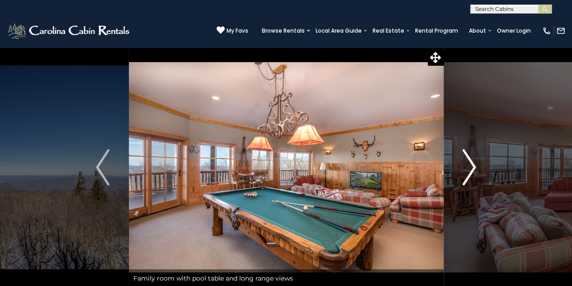
click at [471, 159] on img "Next" at bounding box center [470, 167] width 14 height 36
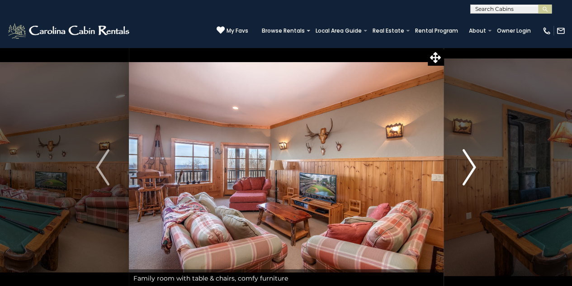
click at [471, 159] on img "Next" at bounding box center [470, 167] width 14 height 36
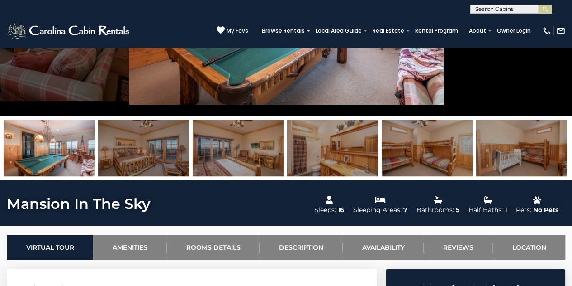
scroll to position [181, 0]
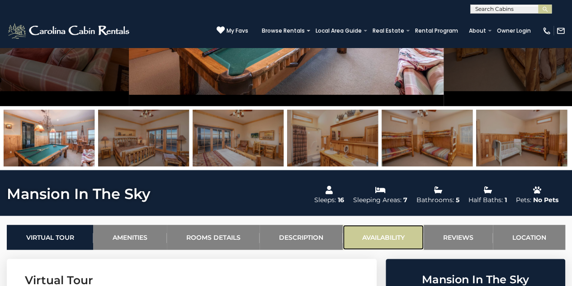
click at [386, 237] on link "Availability" at bounding box center [383, 236] width 81 height 25
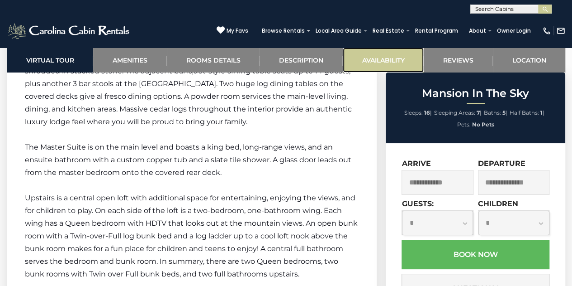
scroll to position [2523, 0]
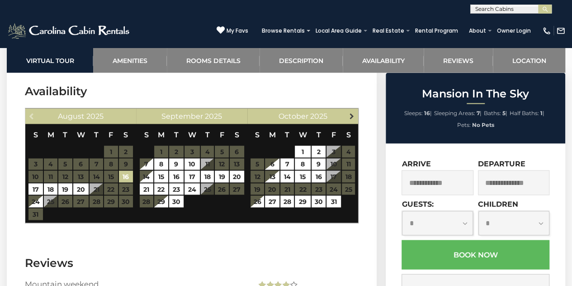
click at [354, 113] on span "Next" at bounding box center [351, 115] width 7 height 7
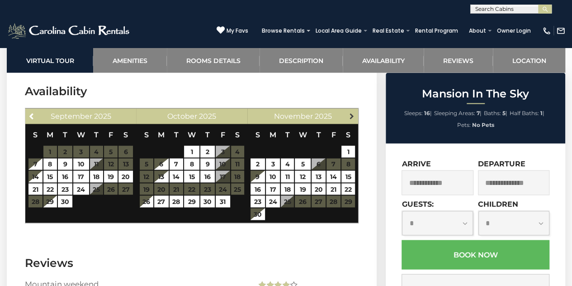
click at [354, 113] on span "Next" at bounding box center [351, 115] width 7 height 7
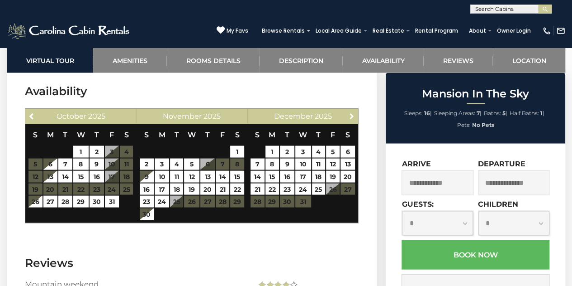
click at [354, 113] on span "Next" at bounding box center [351, 115] width 7 height 7
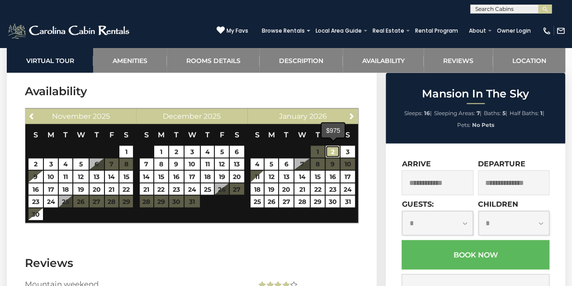
click at [337, 147] on link "2" at bounding box center [333, 151] width 14 height 12
type input "**********"
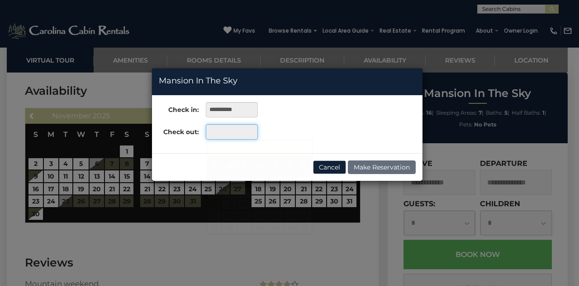
click at [220, 129] on input "text" at bounding box center [232, 131] width 52 height 15
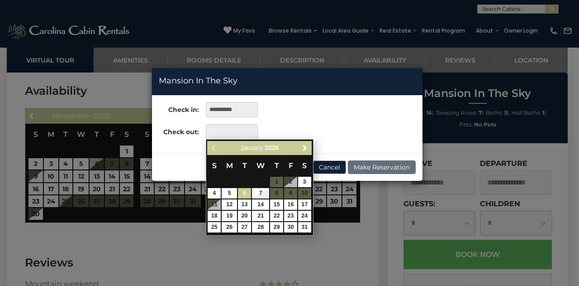
click at [245, 192] on link "6" at bounding box center [244, 193] width 13 height 10
type input "**********"
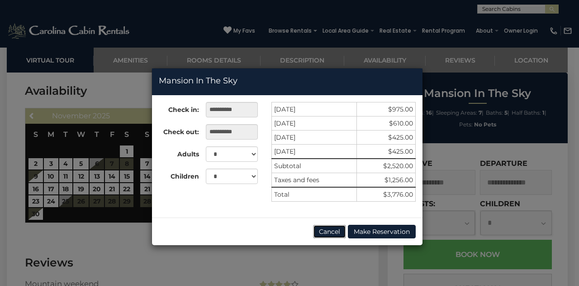
click at [327, 234] on button "Cancel" at bounding box center [329, 231] width 33 height 14
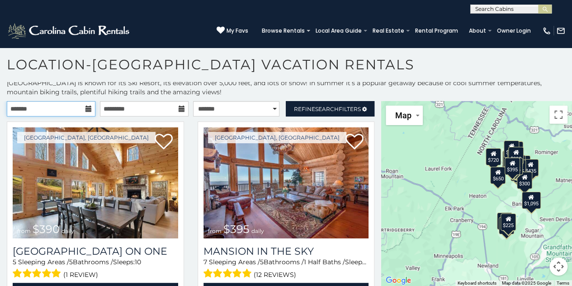
click at [33, 110] on input "text" at bounding box center [51, 108] width 89 height 15
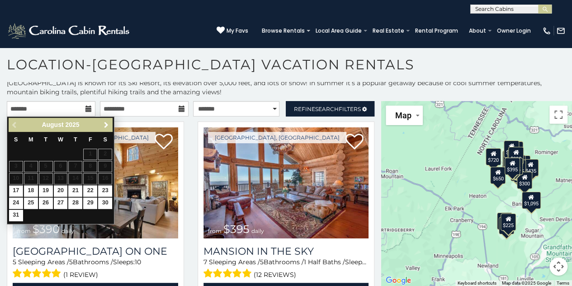
click at [104, 124] on span "Next" at bounding box center [106, 124] width 7 height 7
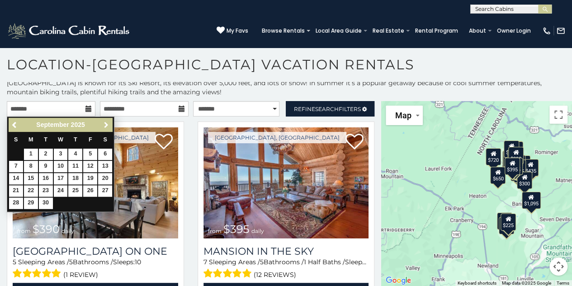
click at [104, 124] on span "Next" at bounding box center [106, 124] width 7 height 7
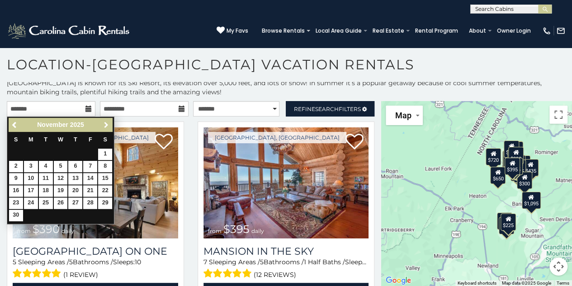
click at [104, 124] on span "Next" at bounding box center [106, 124] width 7 height 7
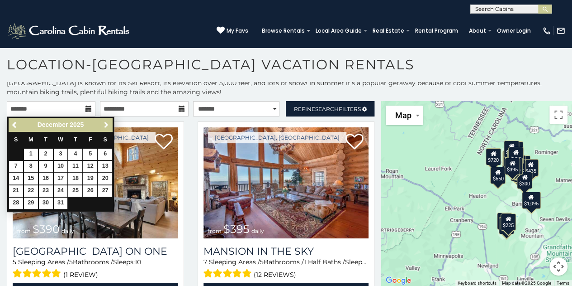
click at [104, 124] on span "Next" at bounding box center [106, 124] width 7 height 7
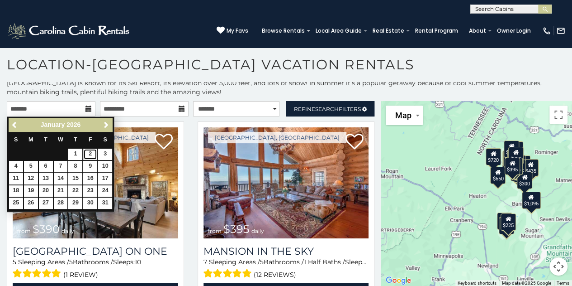
click at [94, 155] on link "2" at bounding box center [90, 153] width 14 height 11
type input "**********"
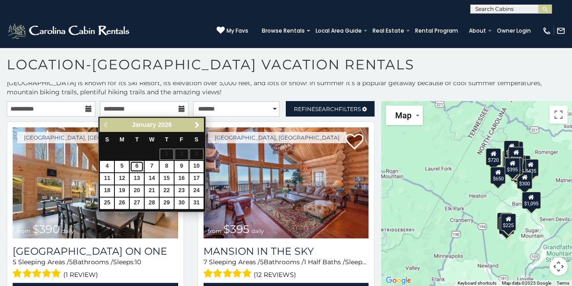
click at [134, 165] on link "6" at bounding box center [137, 166] width 14 height 11
type input "**********"
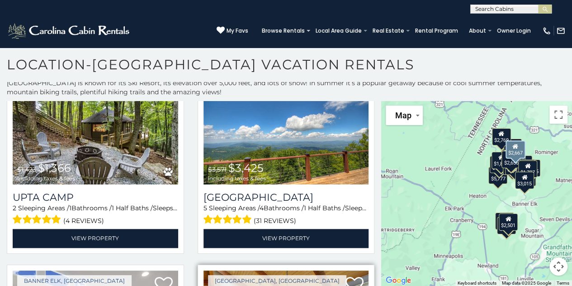
scroll to position [2172, 0]
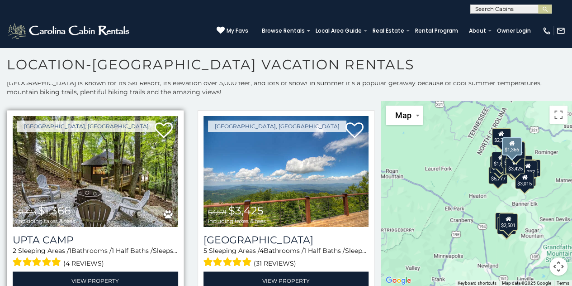
click at [110, 160] on img at bounding box center [96, 171] width 166 height 111
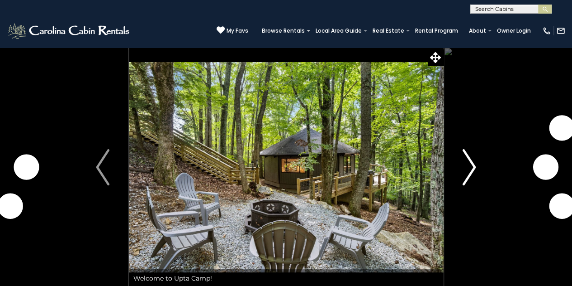
click at [469, 170] on img "Next" at bounding box center [470, 167] width 14 height 36
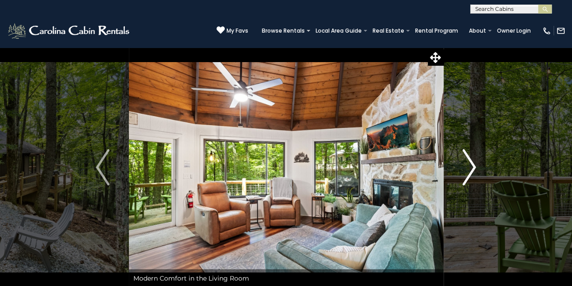
click at [469, 170] on img "Next" at bounding box center [470, 167] width 14 height 36
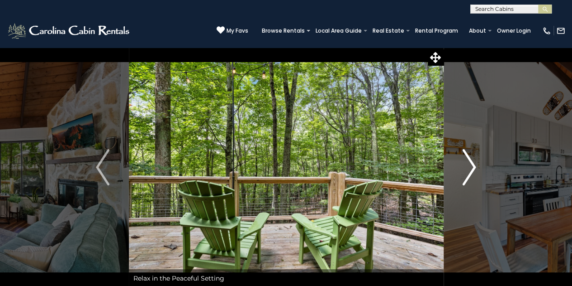
click at [469, 170] on img "Next" at bounding box center [470, 167] width 14 height 36
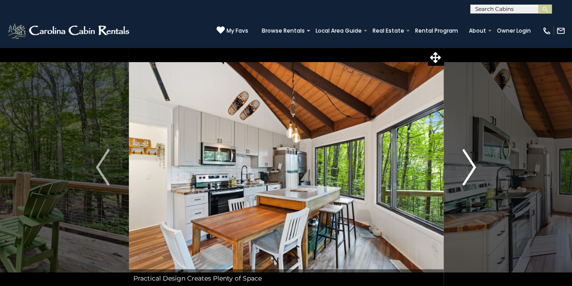
click at [469, 170] on img "Next" at bounding box center [470, 167] width 14 height 36
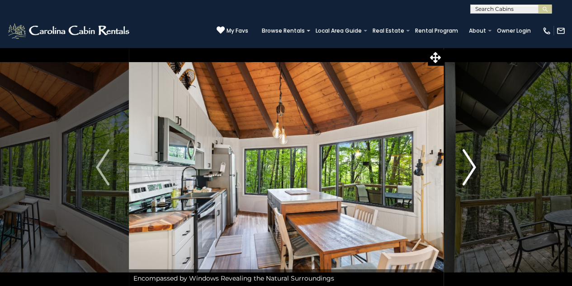
click at [469, 170] on img "Next" at bounding box center [470, 167] width 14 height 36
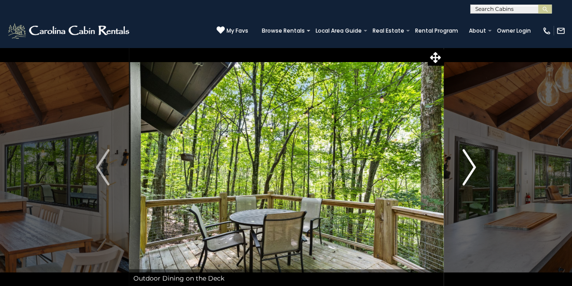
click at [469, 170] on img "Next" at bounding box center [470, 167] width 14 height 36
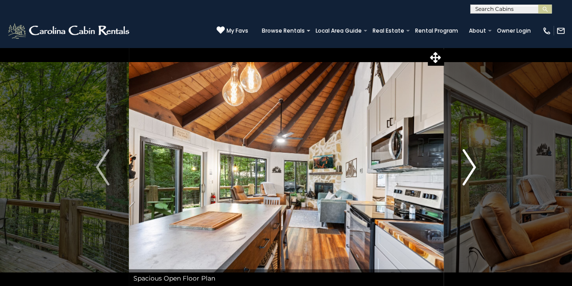
click at [469, 170] on img "Next" at bounding box center [470, 167] width 14 height 36
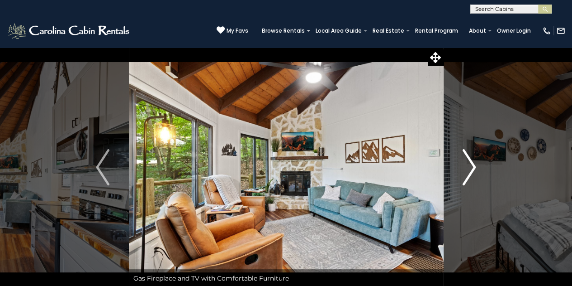
click at [469, 170] on img "Next" at bounding box center [470, 167] width 14 height 36
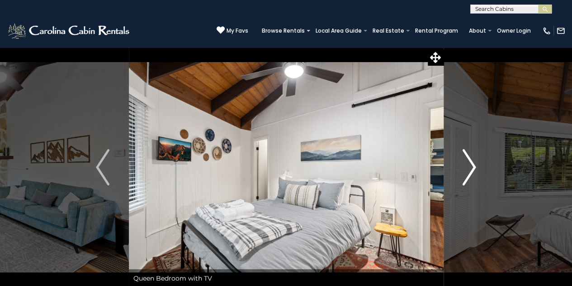
click at [469, 170] on img "Next" at bounding box center [470, 167] width 14 height 36
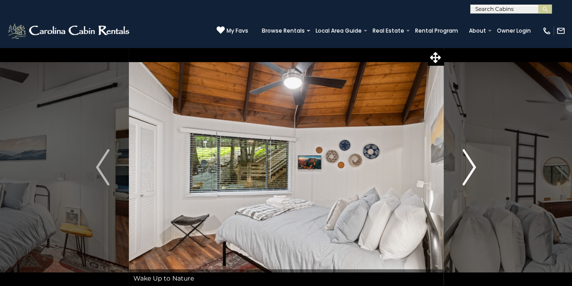
click at [469, 170] on img "Next" at bounding box center [470, 167] width 14 height 36
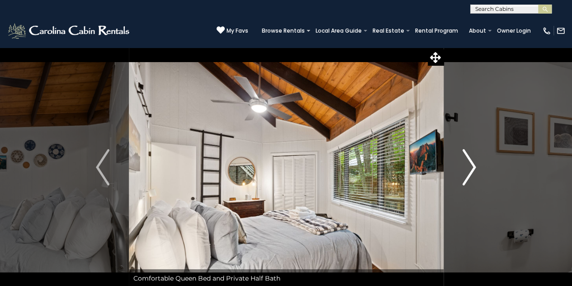
click at [469, 170] on img "Next" at bounding box center [470, 167] width 14 height 36
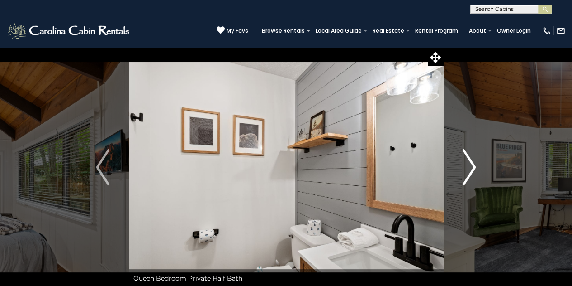
click at [469, 170] on img "Next" at bounding box center [470, 167] width 14 height 36
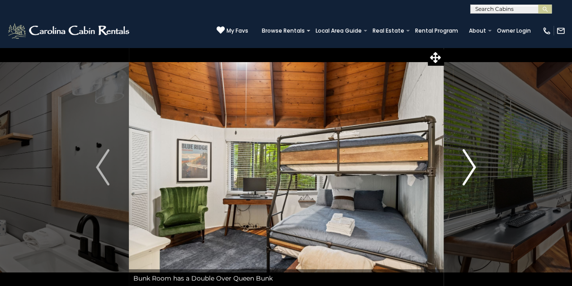
click at [469, 170] on img "Next" at bounding box center [470, 167] width 14 height 36
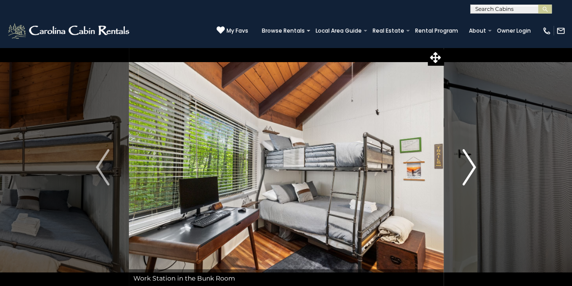
click at [469, 170] on img "Next" at bounding box center [470, 167] width 14 height 36
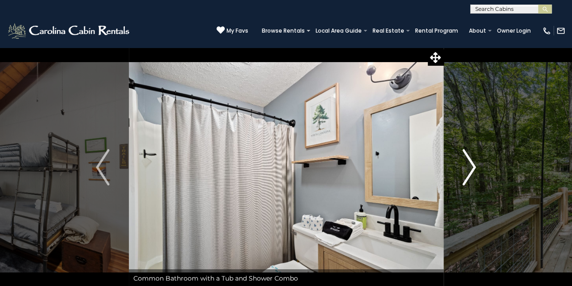
click at [469, 170] on img "Next" at bounding box center [470, 167] width 14 height 36
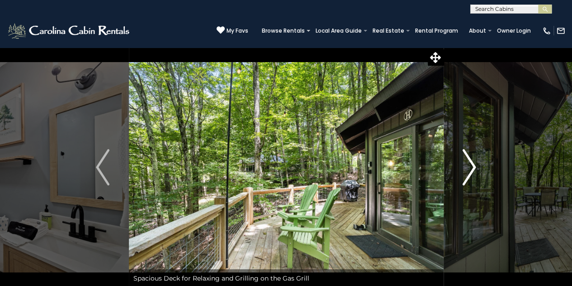
click at [469, 170] on img "Next" at bounding box center [470, 167] width 14 height 36
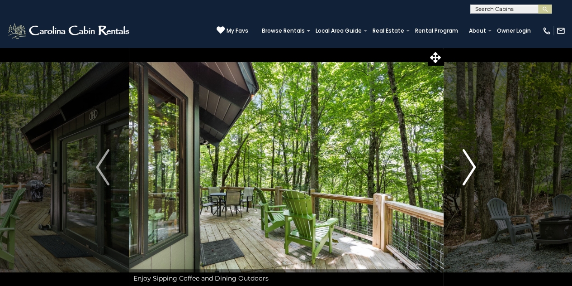
click at [469, 170] on img "Next" at bounding box center [470, 167] width 14 height 36
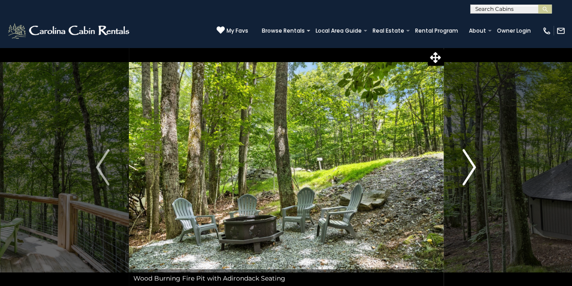
click at [469, 170] on img "Next" at bounding box center [470, 167] width 14 height 36
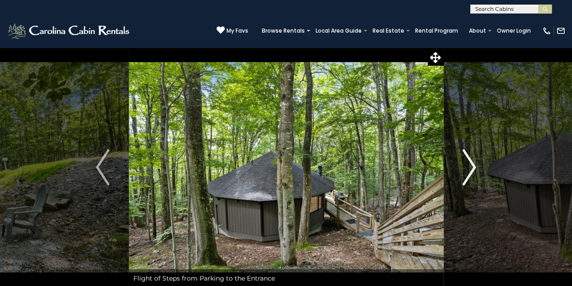
click at [469, 170] on img "Next" at bounding box center [470, 167] width 14 height 36
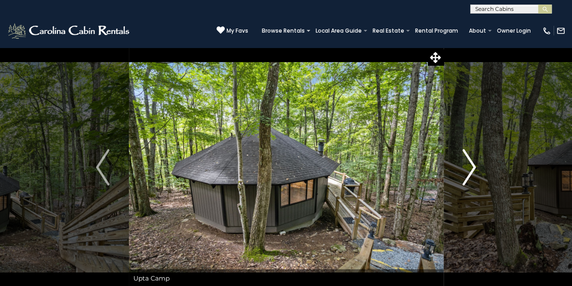
click at [469, 170] on img "Next" at bounding box center [470, 167] width 14 height 36
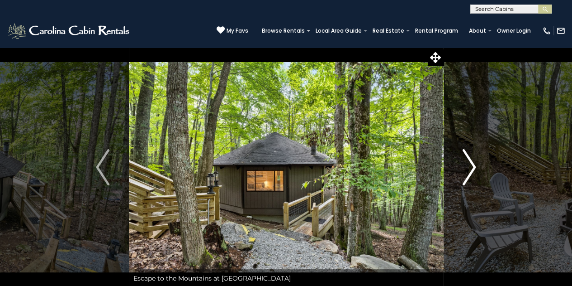
click at [469, 170] on img "Next" at bounding box center [470, 167] width 14 height 36
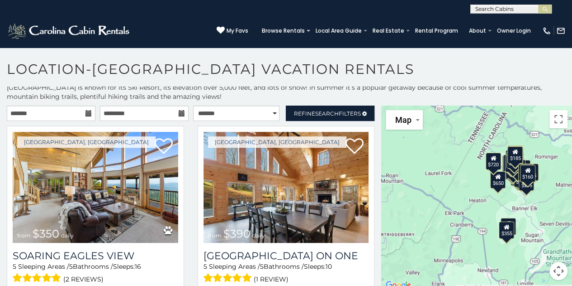
click at [495, 6] on input "text" at bounding box center [510, 10] width 79 height 9
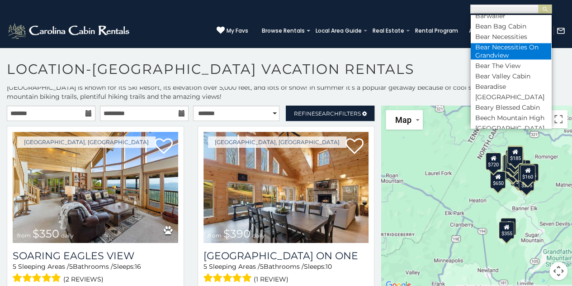
scroll to position [543, 0]
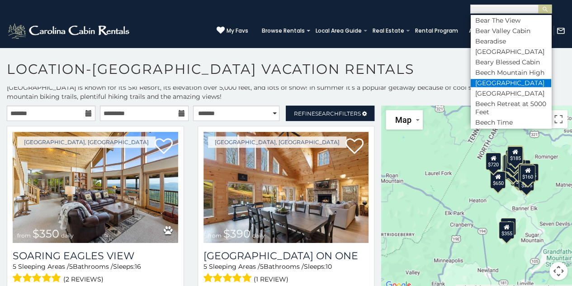
click at [499, 87] on li "Beech Mountain Place" at bounding box center [511, 83] width 81 height 8
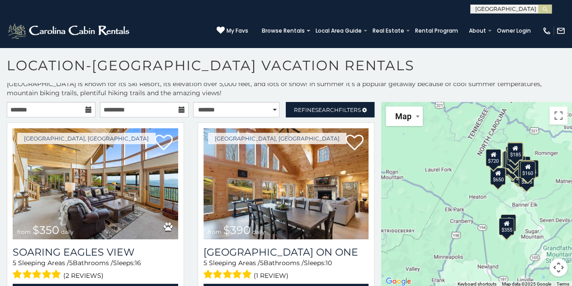
scroll to position [5, 0]
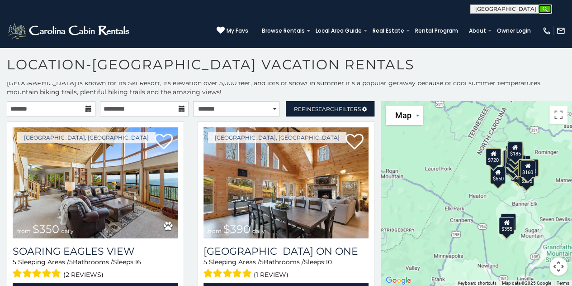
click at [548, 9] on img "submit" at bounding box center [545, 9] width 7 height 7
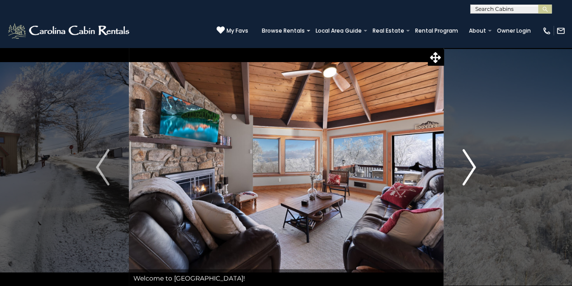
click at [474, 162] on img "Next" at bounding box center [470, 167] width 14 height 36
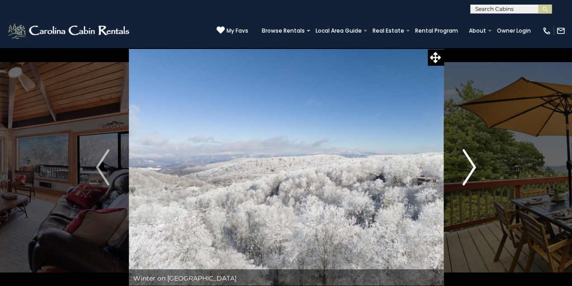
click at [474, 162] on img "Next" at bounding box center [470, 167] width 14 height 36
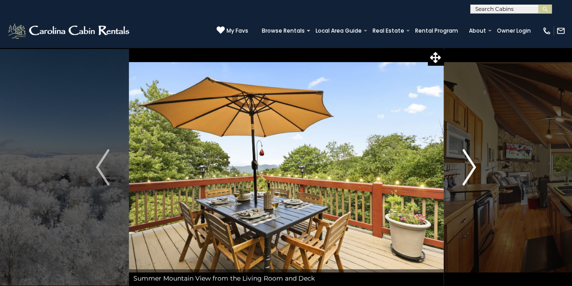
click at [474, 162] on img "Next" at bounding box center [470, 167] width 14 height 36
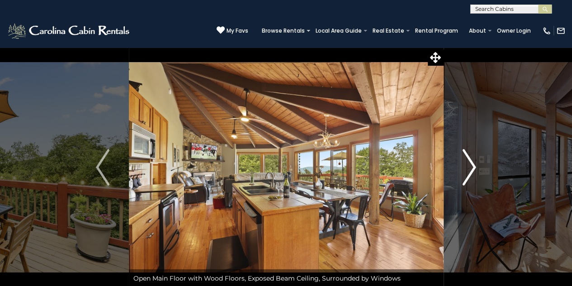
click at [474, 162] on img "Next" at bounding box center [470, 167] width 14 height 36
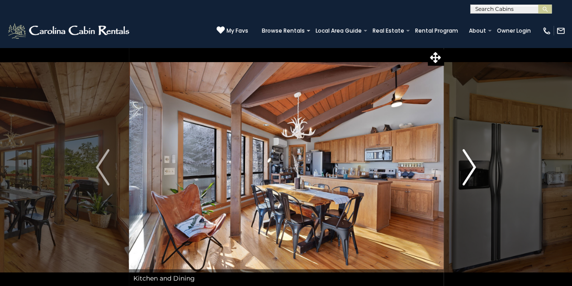
click at [474, 162] on img "Next" at bounding box center [470, 167] width 14 height 36
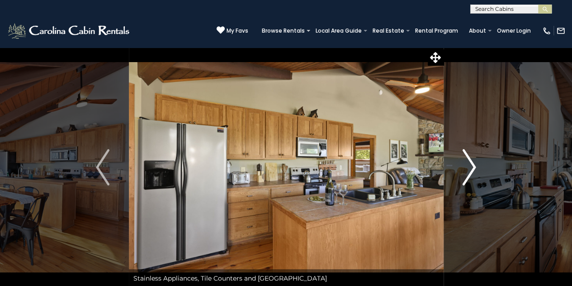
click at [474, 162] on img "Next" at bounding box center [470, 167] width 14 height 36
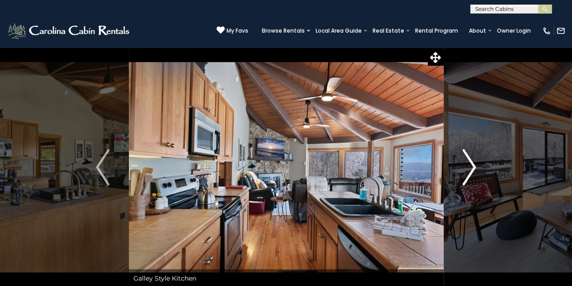
click at [474, 162] on img "Next" at bounding box center [470, 167] width 14 height 36
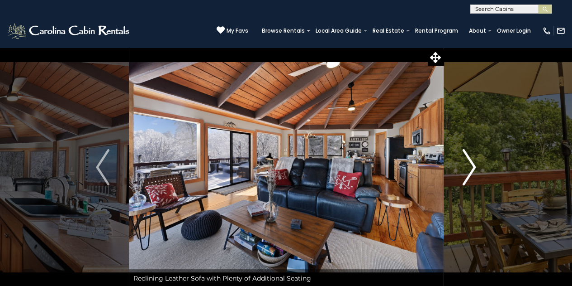
click at [474, 162] on img "Next" at bounding box center [470, 167] width 14 height 36
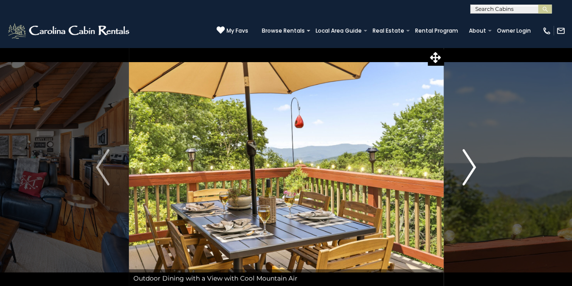
click at [474, 162] on img "Next" at bounding box center [470, 167] width 14 height 36
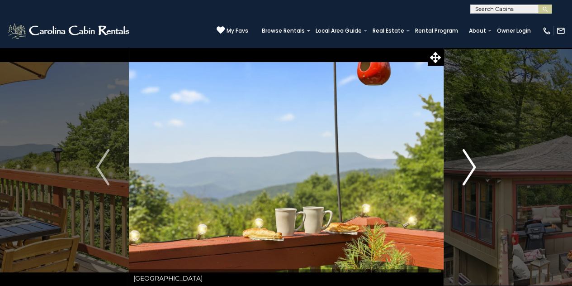
click at [474, 162] on img "Next" at bounding box center [470, 167] width 14 height 36
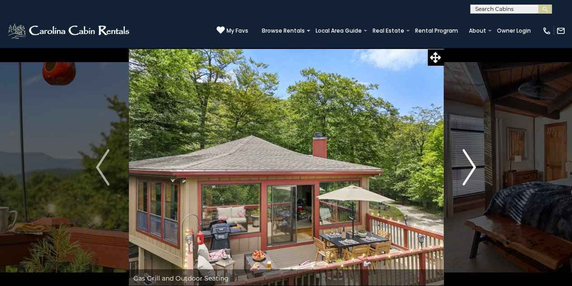
click at [474, 162] on img "Next" at bounding box center [470, 167] width 14 height 36
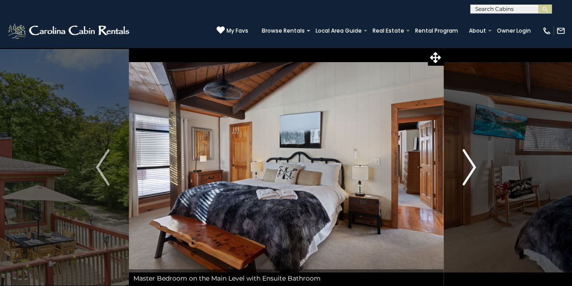
click at [474, 162] on img "Next" at bounding box center [470, 167] width 14 height 36
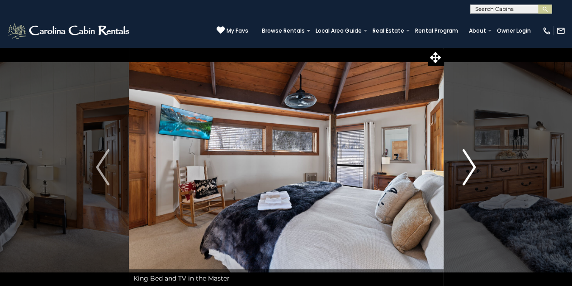
click at [474, 162] on img "Next" at bounding box center [470, 167] width 14 height 36
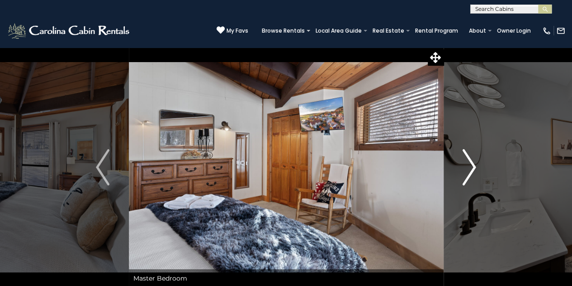
click at [474, 162] on img "Next" at bounding box center [470, 167] width 14 height 36
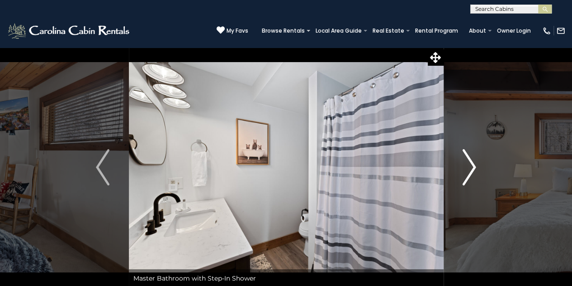
click at [474, 162] on img "Next" at bounding box center [470, 167] width 14 height 36
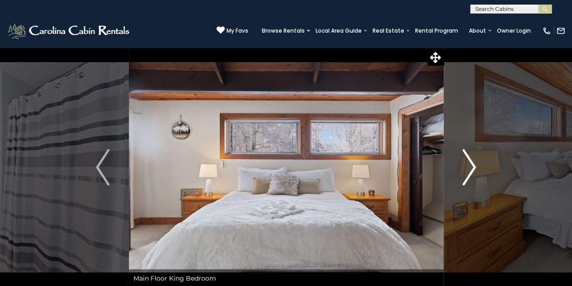
click at [474, 162] on img "Next" at bounding box center [470, 167] width 14 height 36
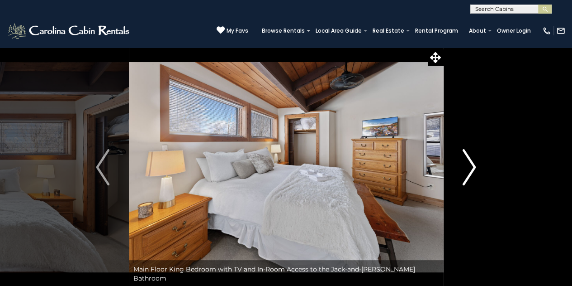
click at [474, 162] on img "Next" at bounding box center [470, 167] width 14 height 36
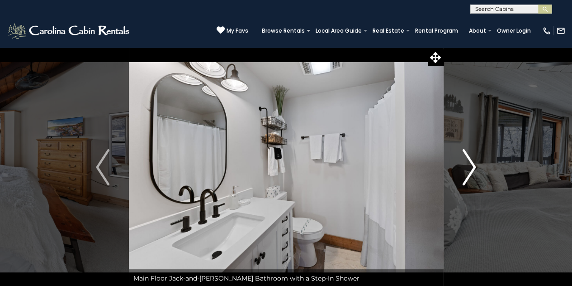
click at [474, 162] on img "Next" at bounding box center [470, 167] width 14 height 36
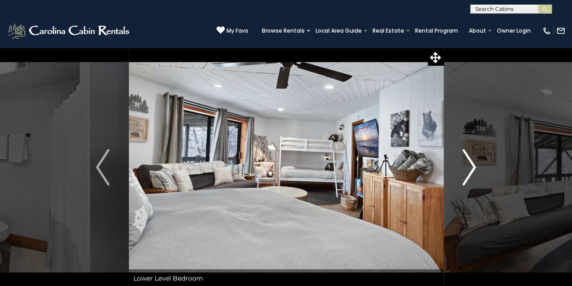
click at [474, 162] on img "Next" at bounding box center [470, 167] width 14 height 36
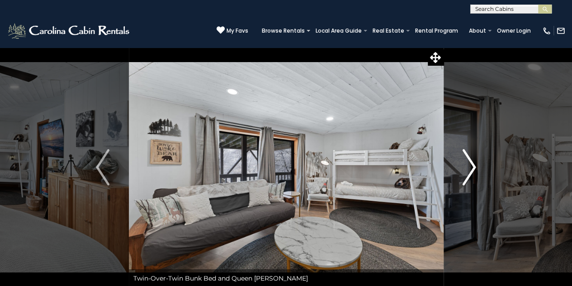
click at [474, 162] on img "Next" at bounding box center [470, 167] width 14 height 36
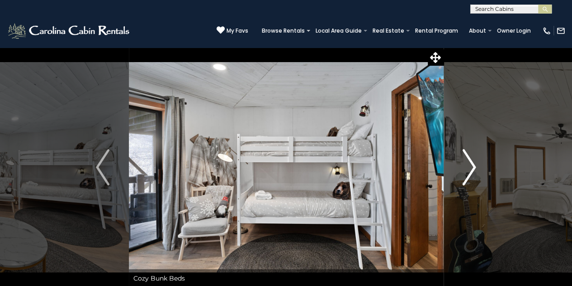
click at [474, 162] on img "Next" at bounding box center [470, 167] width 14 height 36
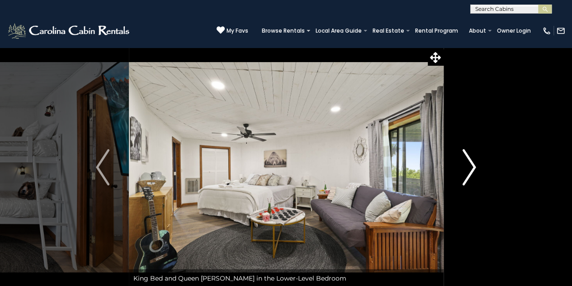
click at [474, 162] on img "Next" at bounding box center [470, 167] width 14 height 36
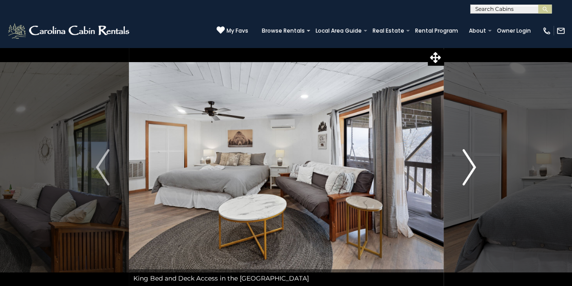
click at [474, 162] on img "Next" at bounding box center [470, 167] width 14 height 36
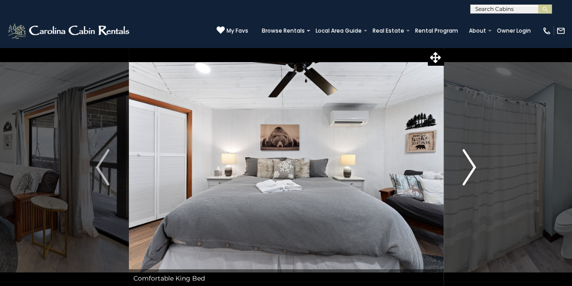
click at [474, 162] on img "Next" at bounding box center [470, 167] width 14 height 36
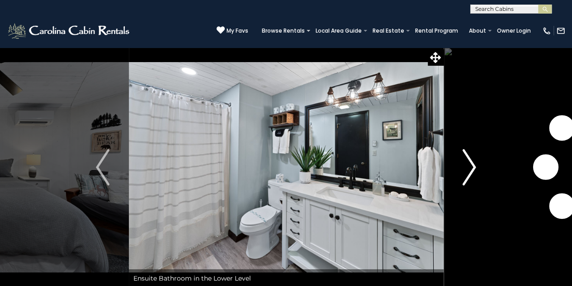
click at [474, 162] on img "Next" at bounding box center [470, 167] width 14 height 36
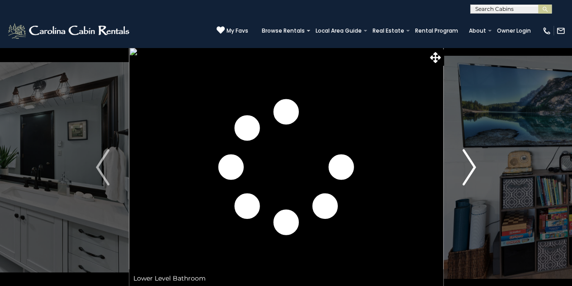
click at [474, 162] on img "Next" at bounding box center [470, 167] width 14 height 36
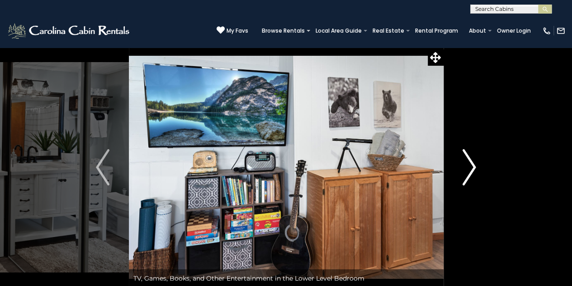
click at [474, 162] on img "Next" at bounding box center [470, 167] width 14 height 36
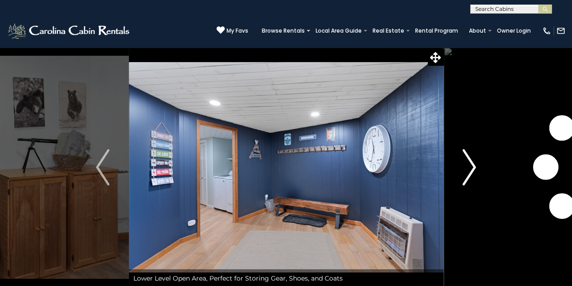
click at [474, 162] on img "Next" at bounding box center [470, 167] width 14 height 36
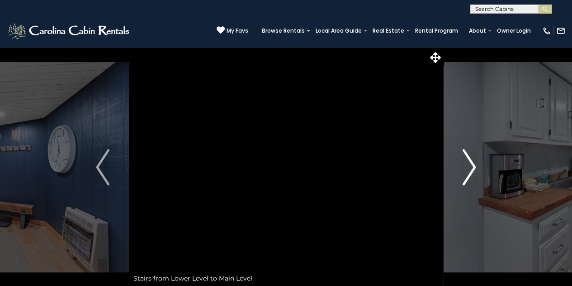
click at [474, 162] on img "Next" at bounding box center [470, 167] width 14 height 36
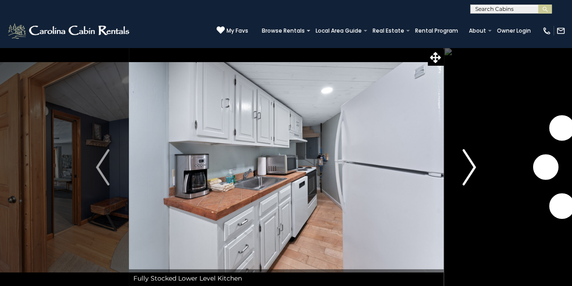
click at [474, 162] on img "Next" at bounding box center [470, 167] width 14 height 36
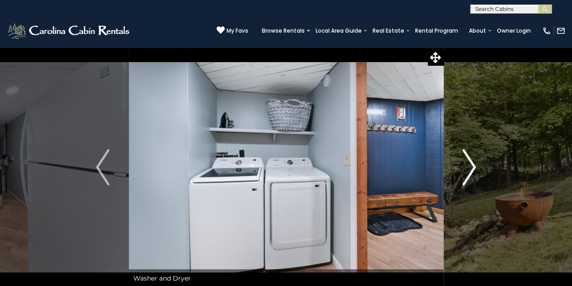
click at [474, 162] on img "Next" at bounding box center [470, 167] width 14 height 36
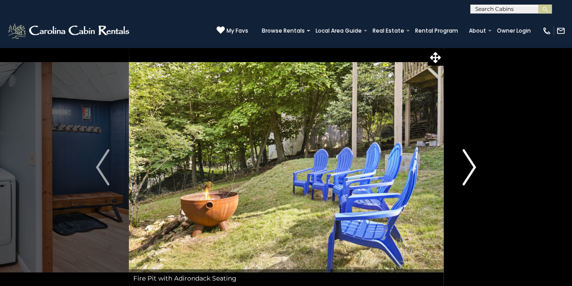
click at [474, 162] on img "Next" at bounding box center [470, 167] width 14 height 36
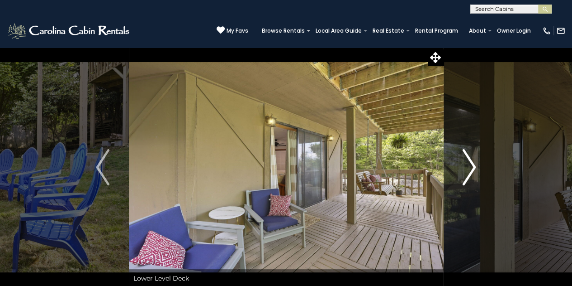
click at [474, 162] on img "Next" at bounding box center [470, 167] width 14 height 36
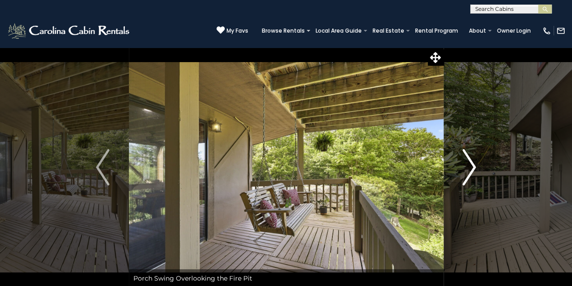
click at [474, 162] on img "Next" at bounding box center [470, 167] width 14 height 36
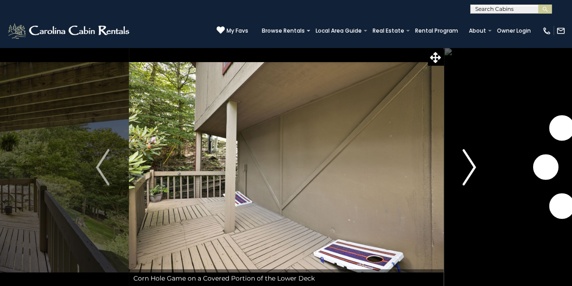
click at [474, 162] on img "Next" at bounding box center [470, 167] width 14 height 36
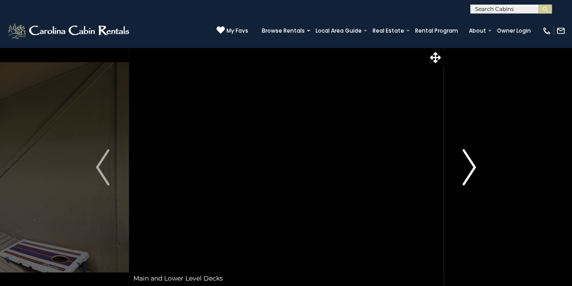
click at [474, 162] on img "Next" at bounding box center [470, 167] width 14 height 36
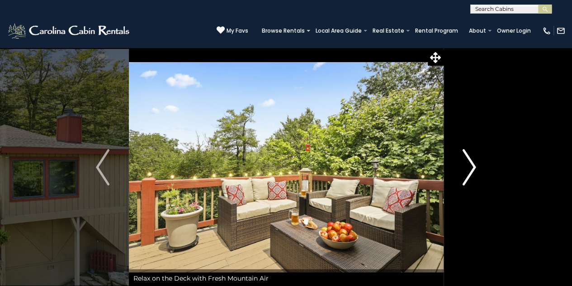
click at [474, 162] on img "Next" at bounding box center [470, 167] width 14 height 36
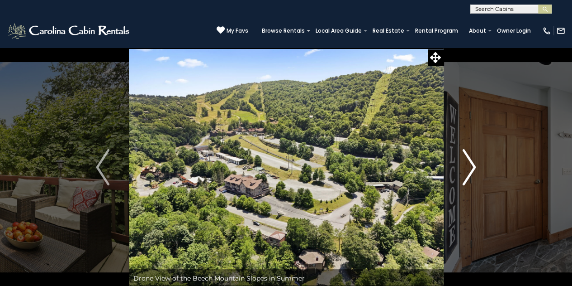
click at [474, 162] on img "Next" at bounding box center [470, 167] width 14 height 36
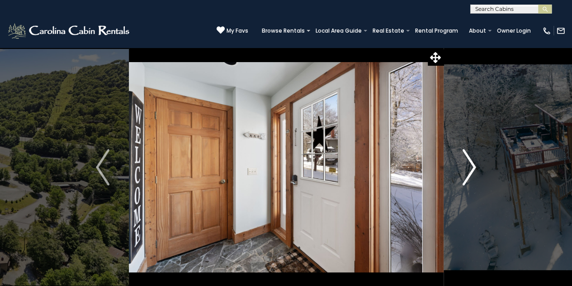
click at [474, 162] on img "Next" at bounding box center [470, 167] width 14 height 36
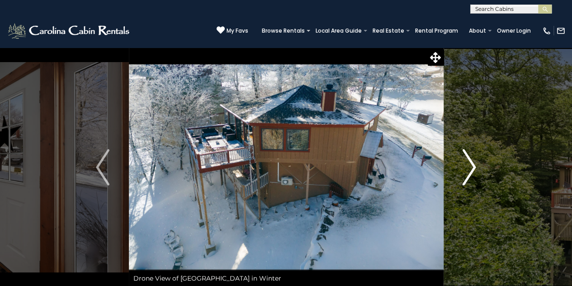
click at [474, 162] on img "Next" at bounding box center [470, 167] width 14 height 36
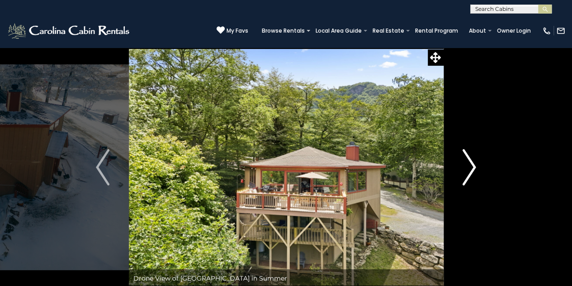
click at [474, 162] on img "Next" at bounding box center [470, 167] width 14 height 36
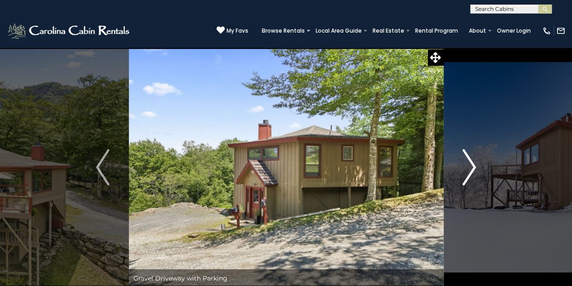
click at [474, 162] on img "Next" at bounding box center [470, 167] width 14 height 36
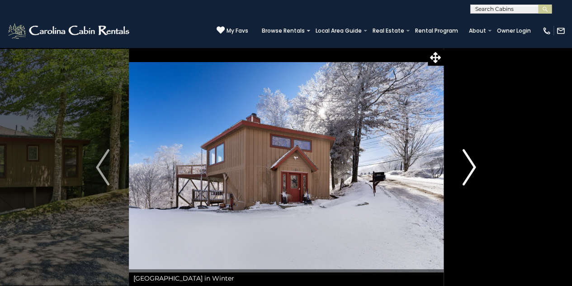
click at [474, 162] on img "Next" at bounding box center [470, 167] width 14 height 36
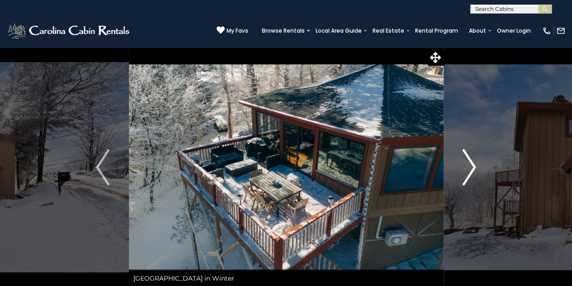
click at [474, 162] on img "Next" at bounding box center [470, 167] width 14 height 36
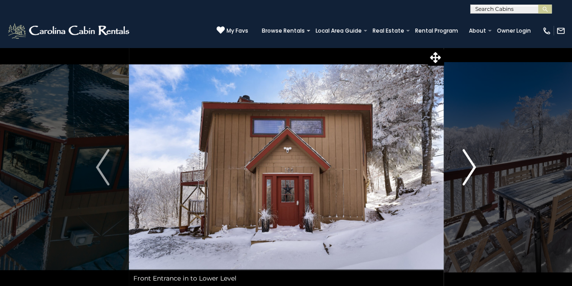
click at [474, 162] on img "Next" at bounding box center [470, 167] width 14 height 36
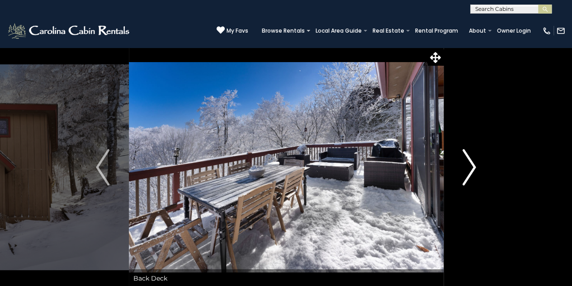
click at [474, 162] on img "Next" at bounding box center [470, 167] width 14 height 36
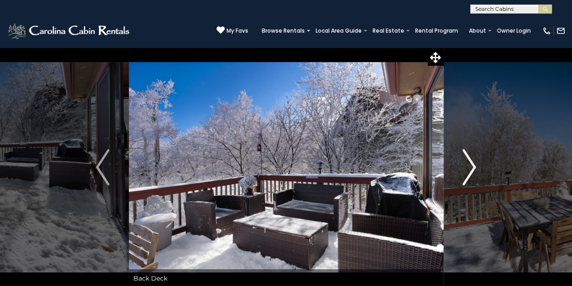
click at [474, 162] on img "Next" at bounding box center [470, 167] width 14 height 36
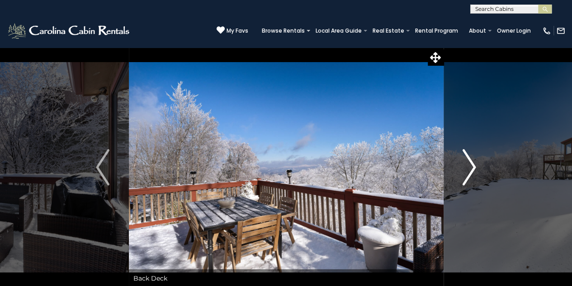
click at [474, 162] on img "Next" at bounding box center [470, 167] width 14 height 36
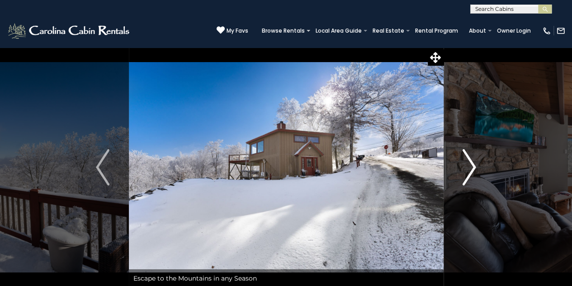
click at [474, 162] on img "Next" at bounding box center [470, 167] width 14 height 36
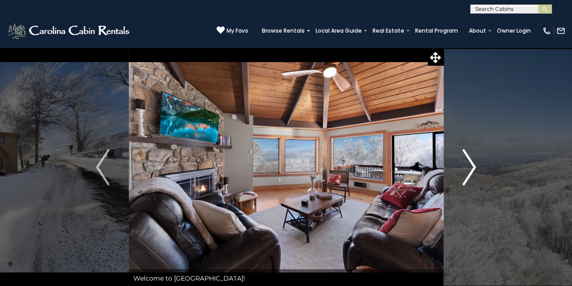
click at [474, 162] on img "Next" at bounding box center [470, 167] width 14 height 36
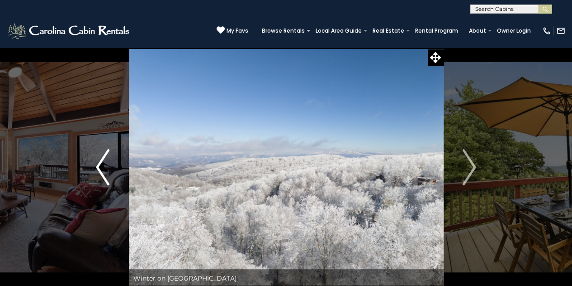
click at [99, 177] on img "Previous" at bounding box center [103, 167] width 14 height 36
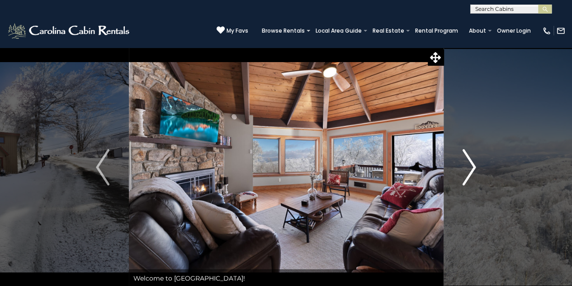
click at [468, 170] on img "Next" at bounding box center [470, 167] width 14 height 36
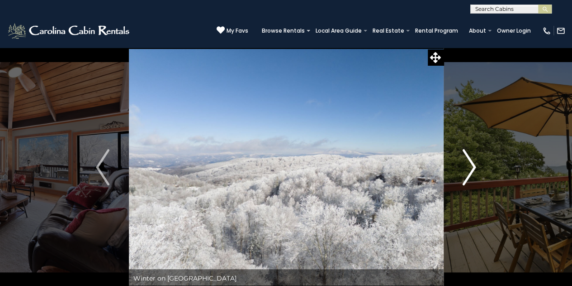
click at [468, 170] on img "Next" at bounding box center [470, 167] width 14 height 36
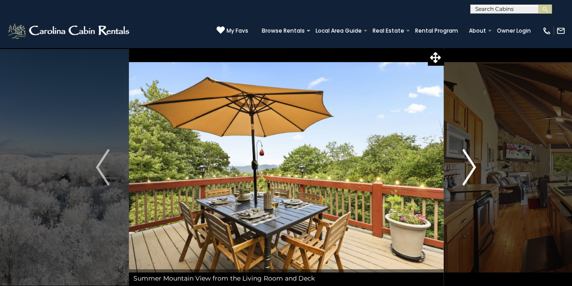
click at [468, 170] on img "Next" at bounding box center [470, 167] width 14 height 36
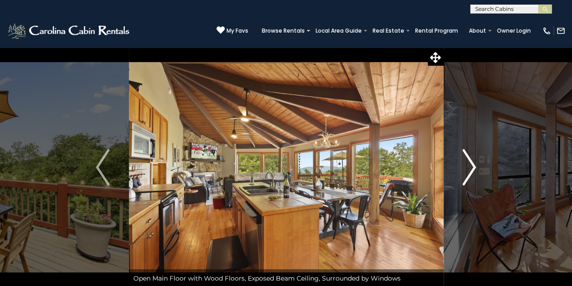
click at [468, 170] on img "Next" at bounding box center [470, 167] width 14 height 36
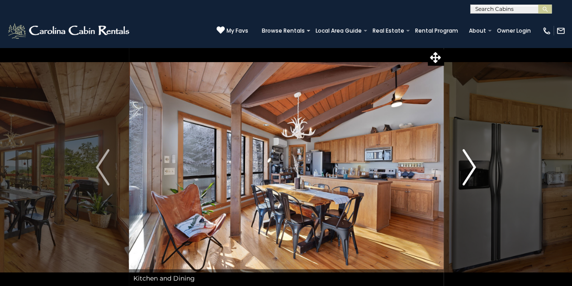
click at [468, 170] on img "Next" at bounding box center [470, 167] width 14 height 36
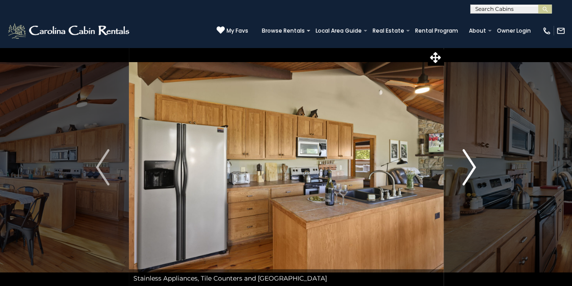
click at [468, 170] on img "Next" at bounding box center [470, 167] width 14 height 36
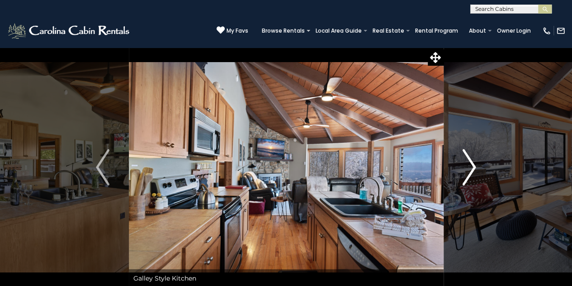
click at [468, 170] on img "Next" at bounding box center [470, 167] width 14 height 36
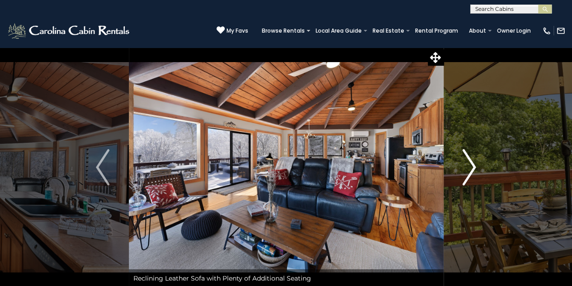
click at [468, 170] on img "Next" at bounding box center [470, 167] width 14 height 36
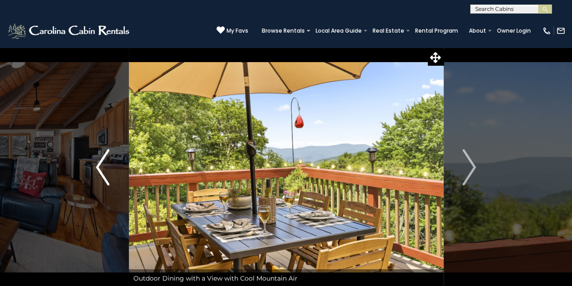
click at [100, 175] on img "Previous" at bounding box center [103, 167] width 14 height 36
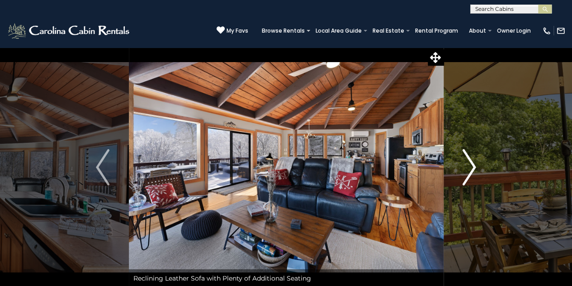
click at [473, 167] on img "Next" at bounding box center [470, 167] width 14 height 36
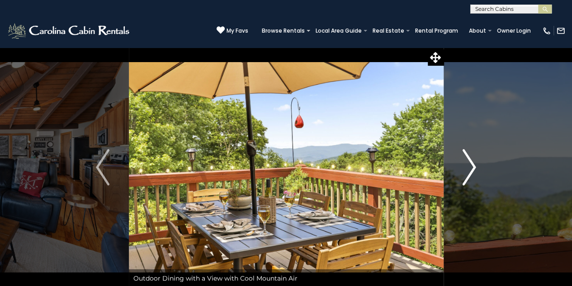
click at [473, 167] on img "Next" at bounding box center [470, 167] width 14 height 36
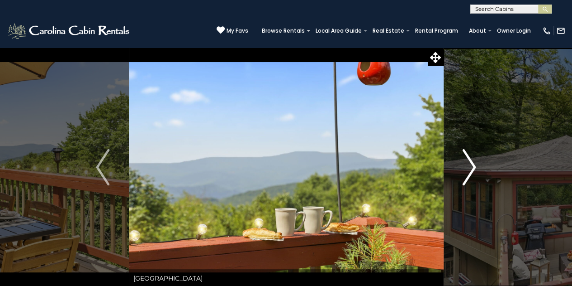
click at [473, 167] on img "Next" at bounding box center [470, 167] width 14 height 36
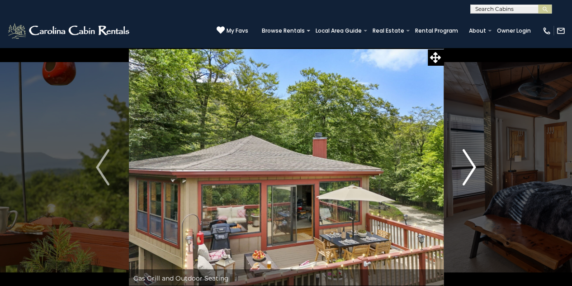
click at [473, 167] on img "Next" at bounding box center [470, 167] width 14 height 36
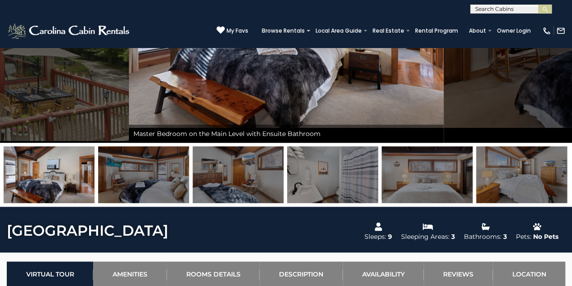
scroll to position [181, 0]
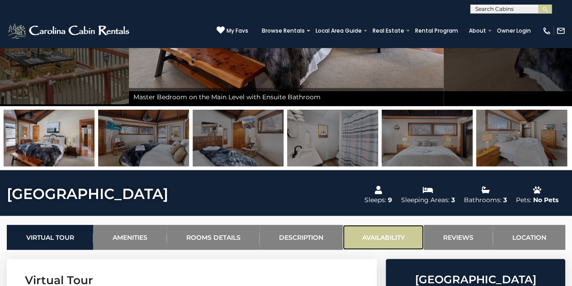
click at [403, 234] on link "Availability" at bounding box center [383, 236] width 81 height 25
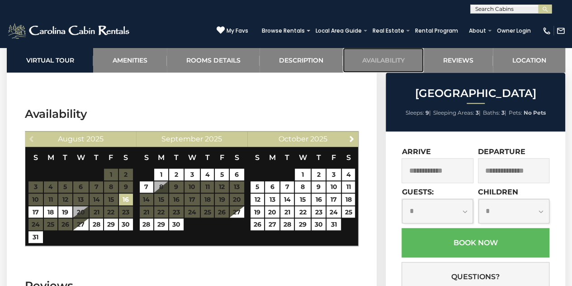
scroll to position [1995, 0]
click at [353, 135] on span "Next" at bounding box center [351, 138] width 7 height 7
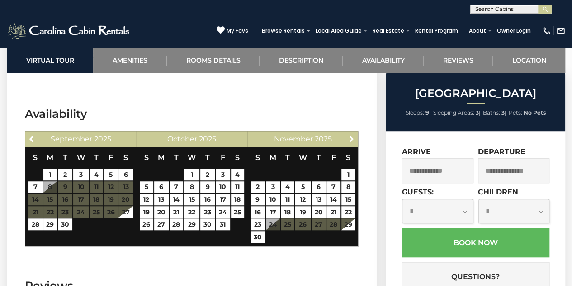
drag, startPoint x: 353, startPoint y: 113, endPoint x: 338, endPoint y: 113, distance: 14.5
click at [338, 133] on div "[DATE]" at bounding box center [303, 139] width 78 height 13
click at [349, 135] on span "Next" at bounding box center [351, 138] width 7 height 7
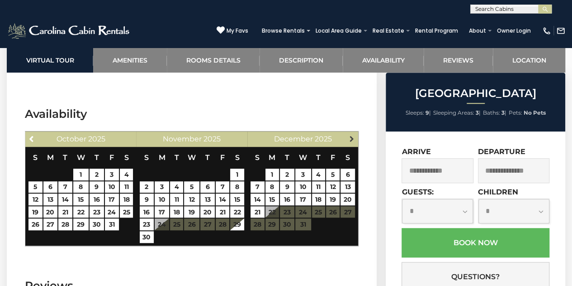
click at [350, 133] on link "Next" at bounding box center [351, 138] width 11 height 11
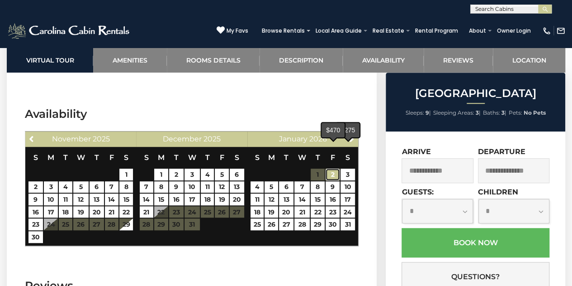
click at [335, 168] on link "2" at bounding box center [333, 174] width 14 height 12
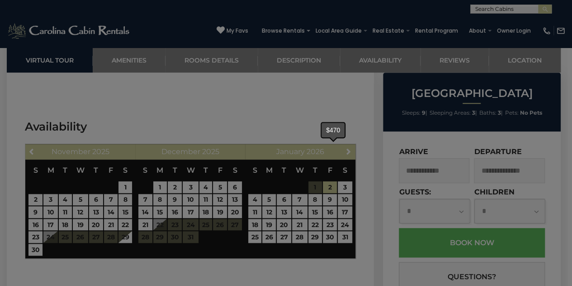
type input "**********"
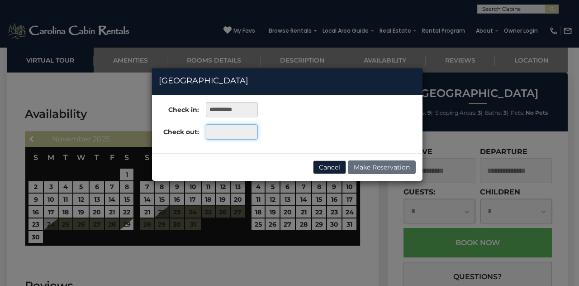
click at [211, 133] on input "text" at bounding box center [232, 131] width 52 height 15
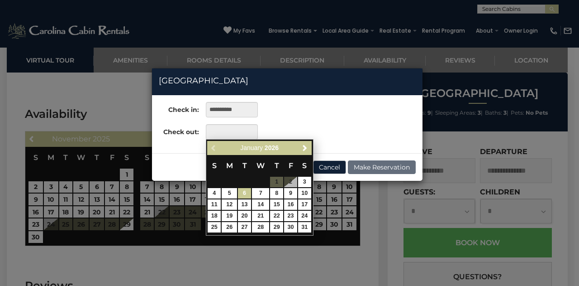
click at [243, 190] on link "6" at bounding box center [244, 193] width 13 height 10
type input "**********"
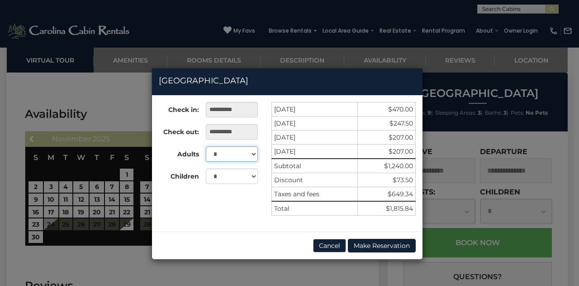
click at [229, 152] on select "* * * * * * * * *" at bounding box center [232, 153] width 52 height 15
select select "*"
click at [206, 146] on select "* * * * * * * * *" at bounding box center [232, 153] width 52 height 15
drag, startPoint x: 226, startPoint y: 160, endPoint x: 221, endPoint y: 179, distance: 19.2
click at [221, 179] on select "* * * * * * * * * *" at bounding box center [232, 175] width 52 height 15
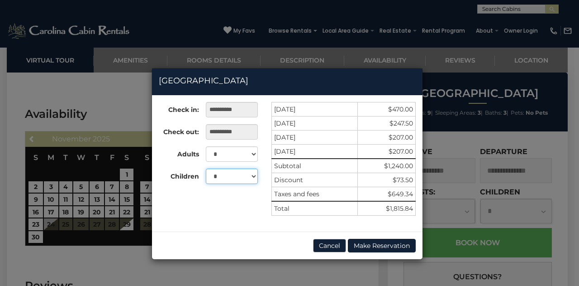
select select "*"
click at [206, 168] on select "* * * * * * * * * *" at bounding box center [232, 175] width 52 height 15
click at [122, 247] on div "**********" at bounding box center [289, 143] width 579 height 286
